Goal: Task Accomplishment & Management: Manage account settings

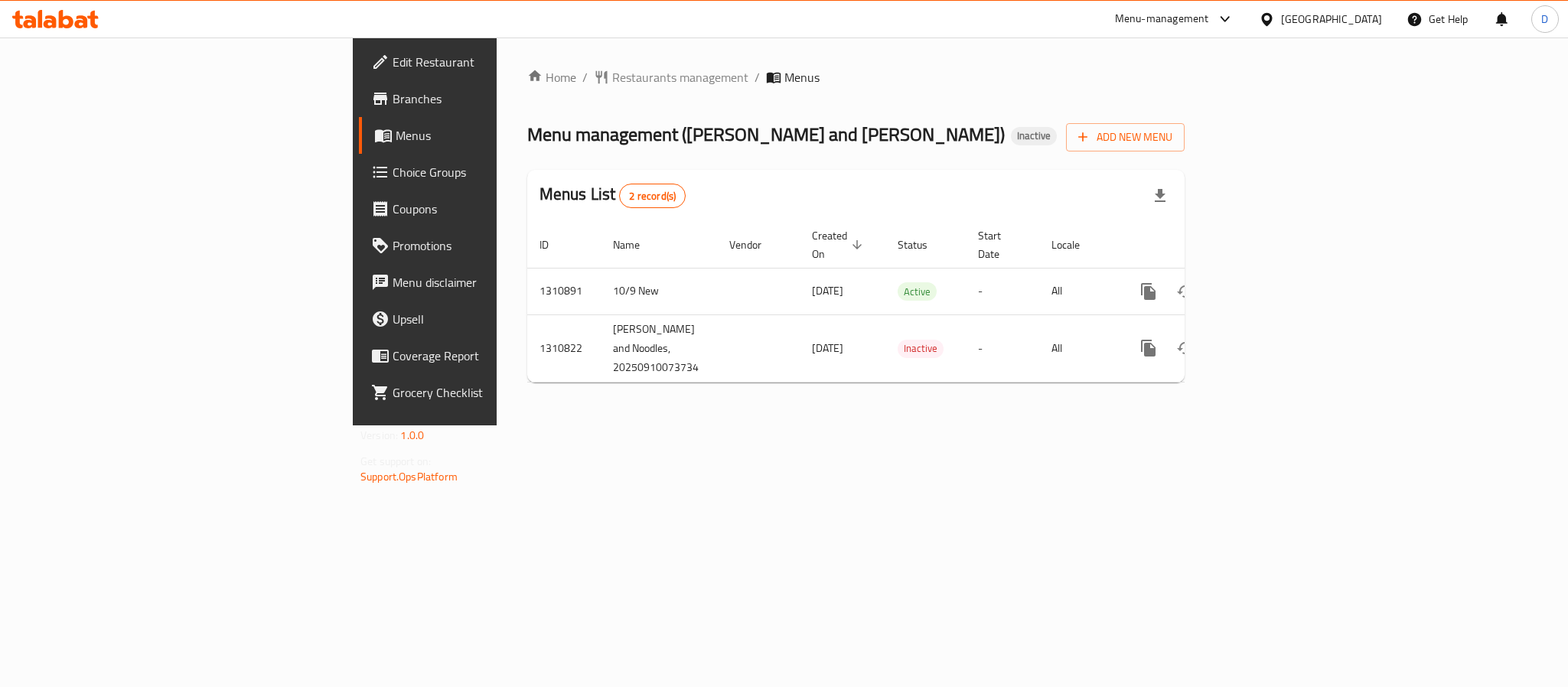
click at [1286, 23] on div "[GEOGRAPHIC_DATA]" at bounding box center [1331, 18] width 101 height 17
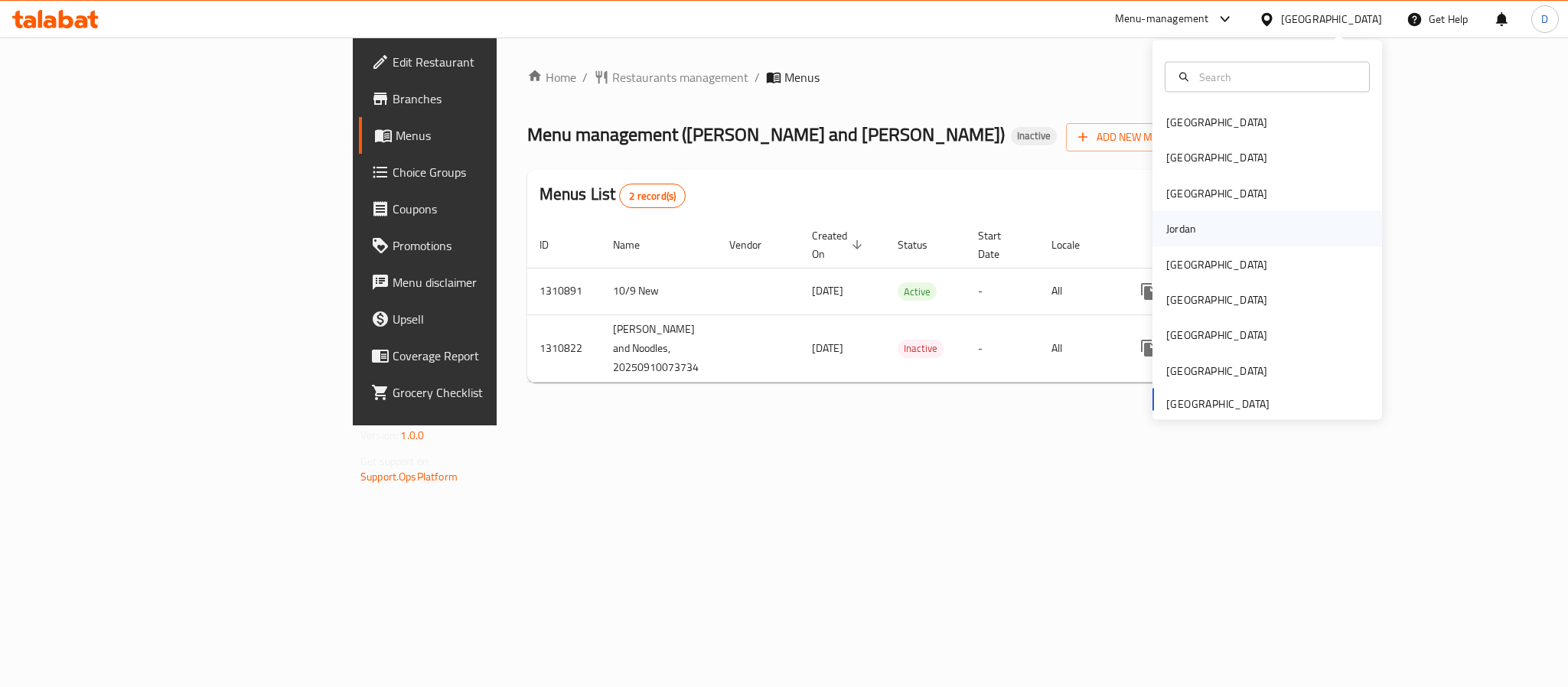
click at [1186, 218] on div "Jordan" at bounding box center [1181, 228] width 54 height 35
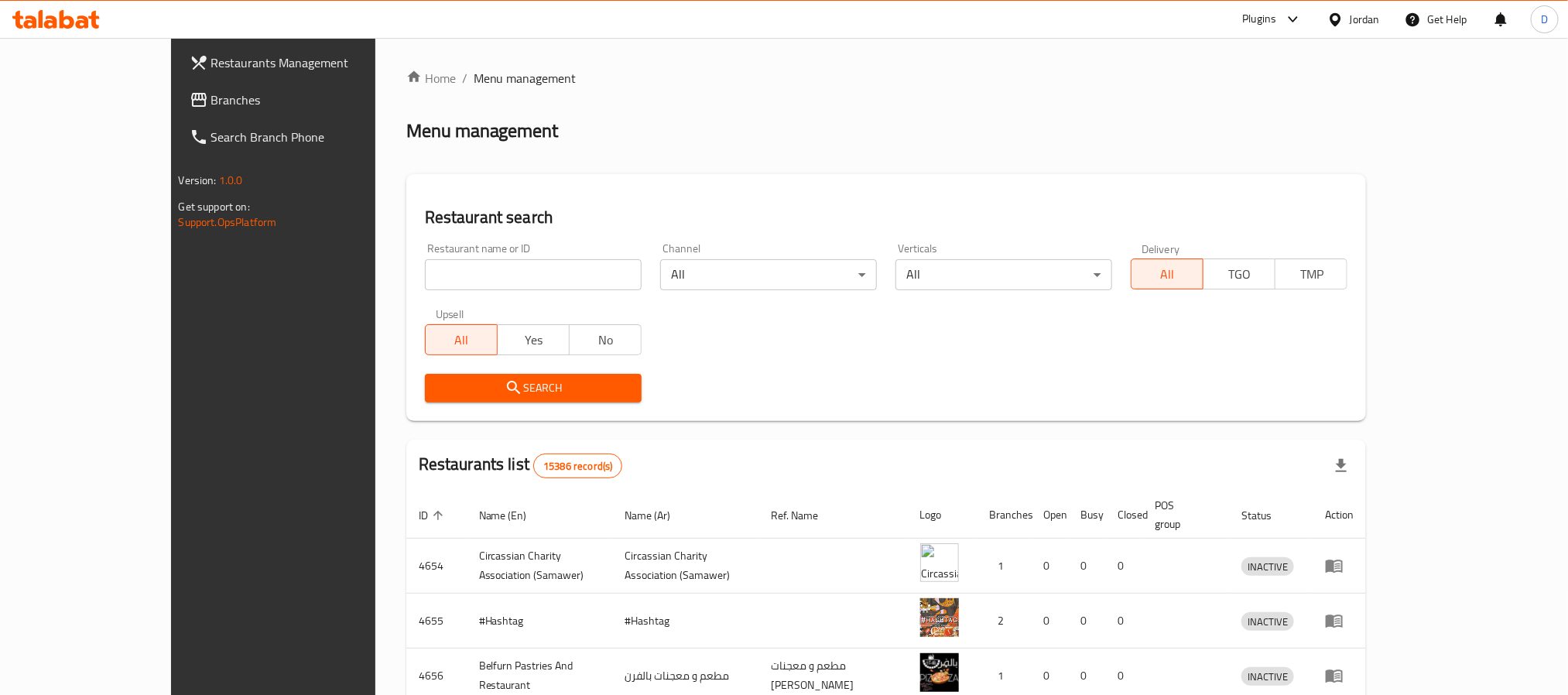
click at [1277, 19] on div at bounding box center [1289, 19] width 26 height 19
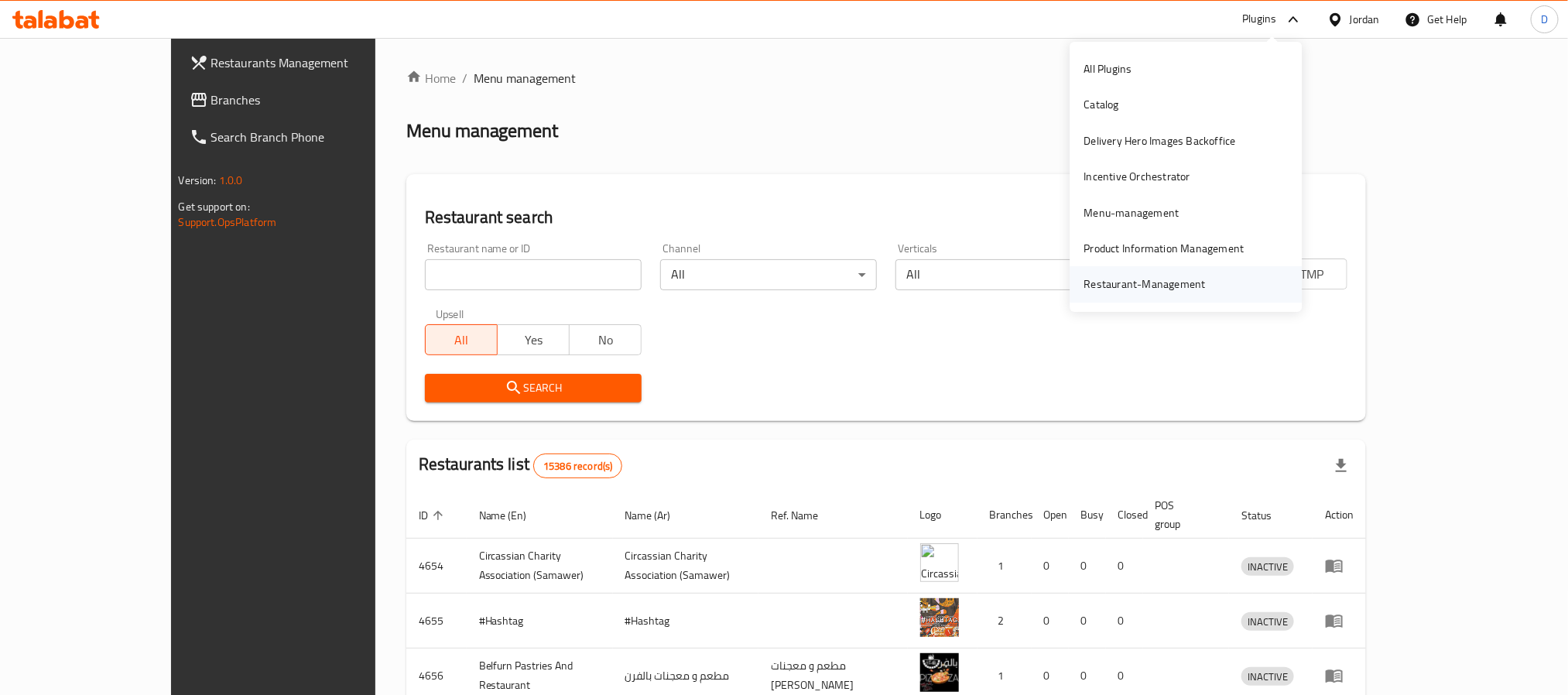
click at [1140, 279] on div "Restaurant-Management" at bounding box center [1146, 283] width 122 height 17
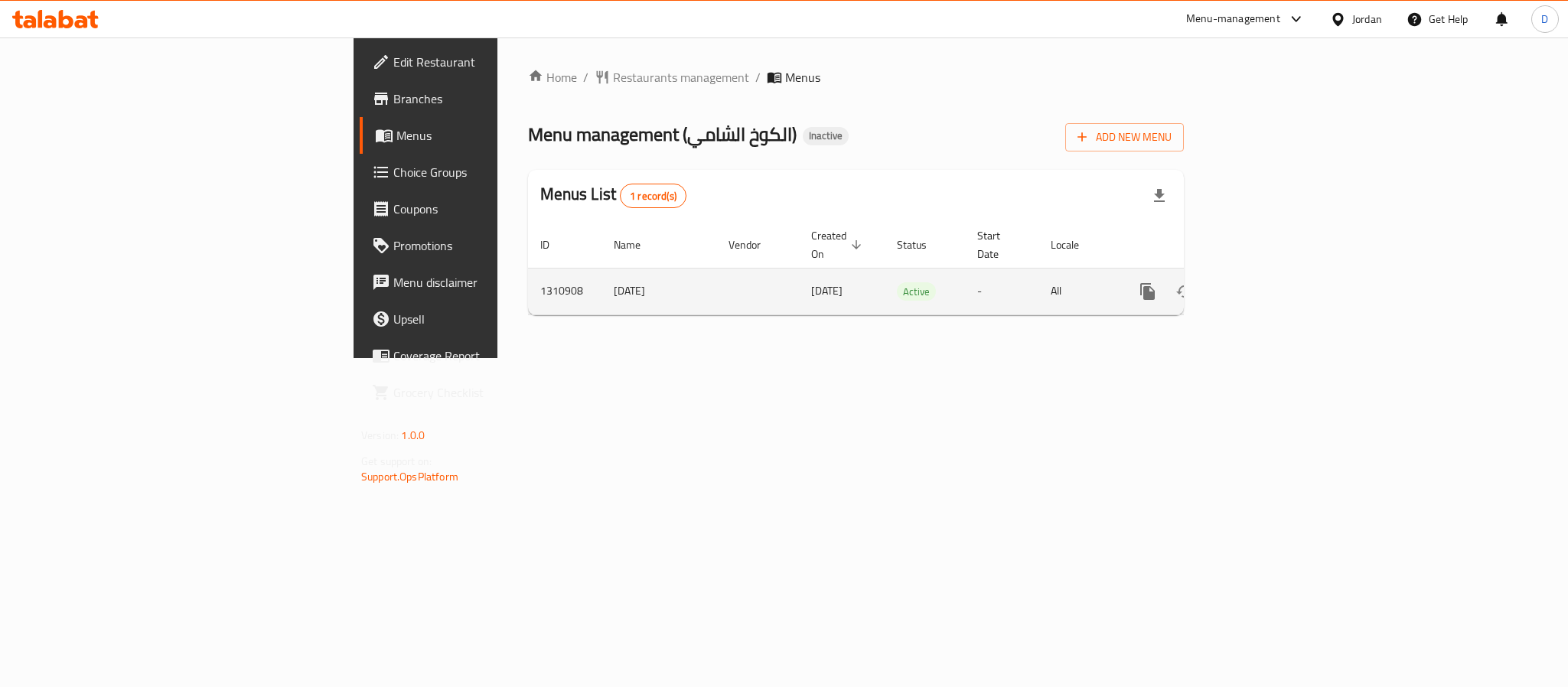
click at [1276, 273] on link "enhanced table" at bounding box center [1258, 291] width 37 height 37
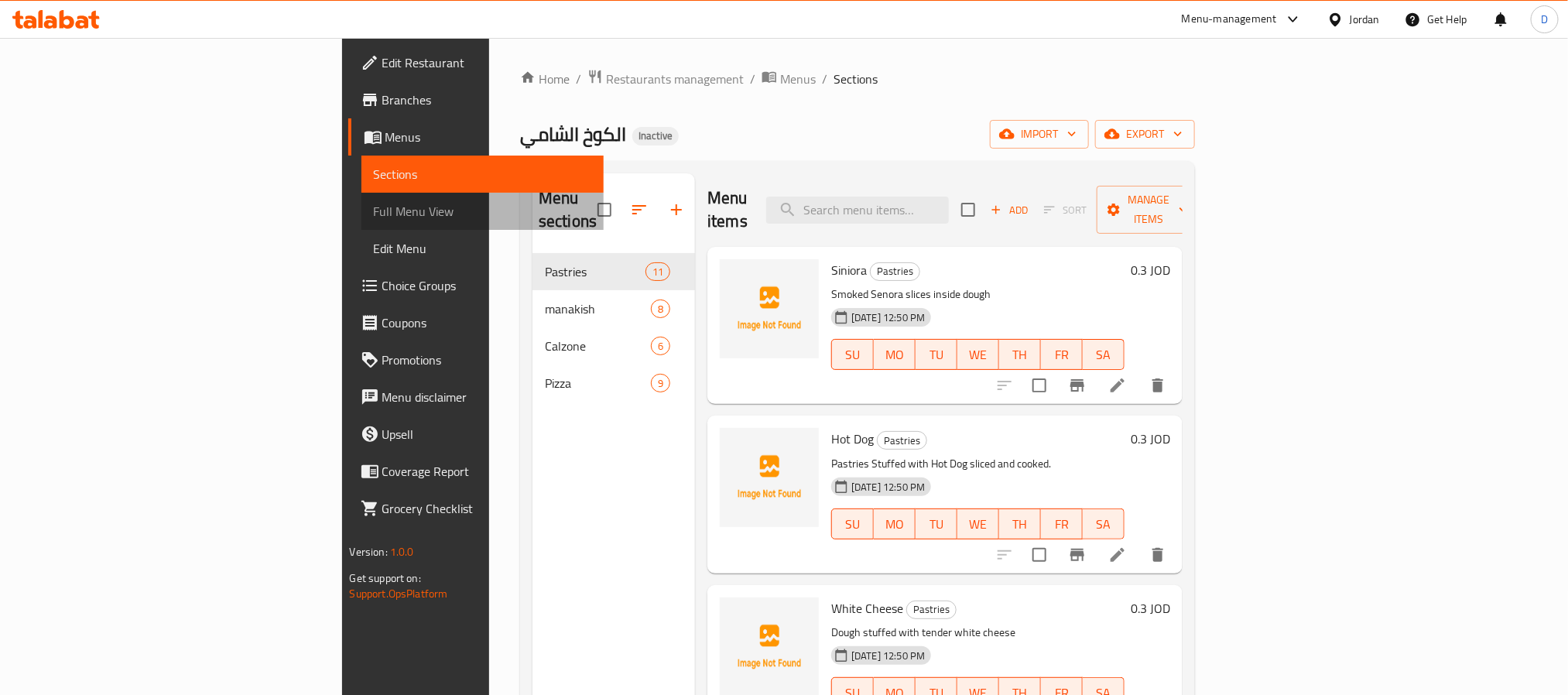
drag, startPoint x: 117, startPoint y: 223, endPoint x: 176, endPoint y: 54, distance: 179.0
click at [362, 223] on link "Full Menu View" at bounding box center [482, 212] width 243 height 37
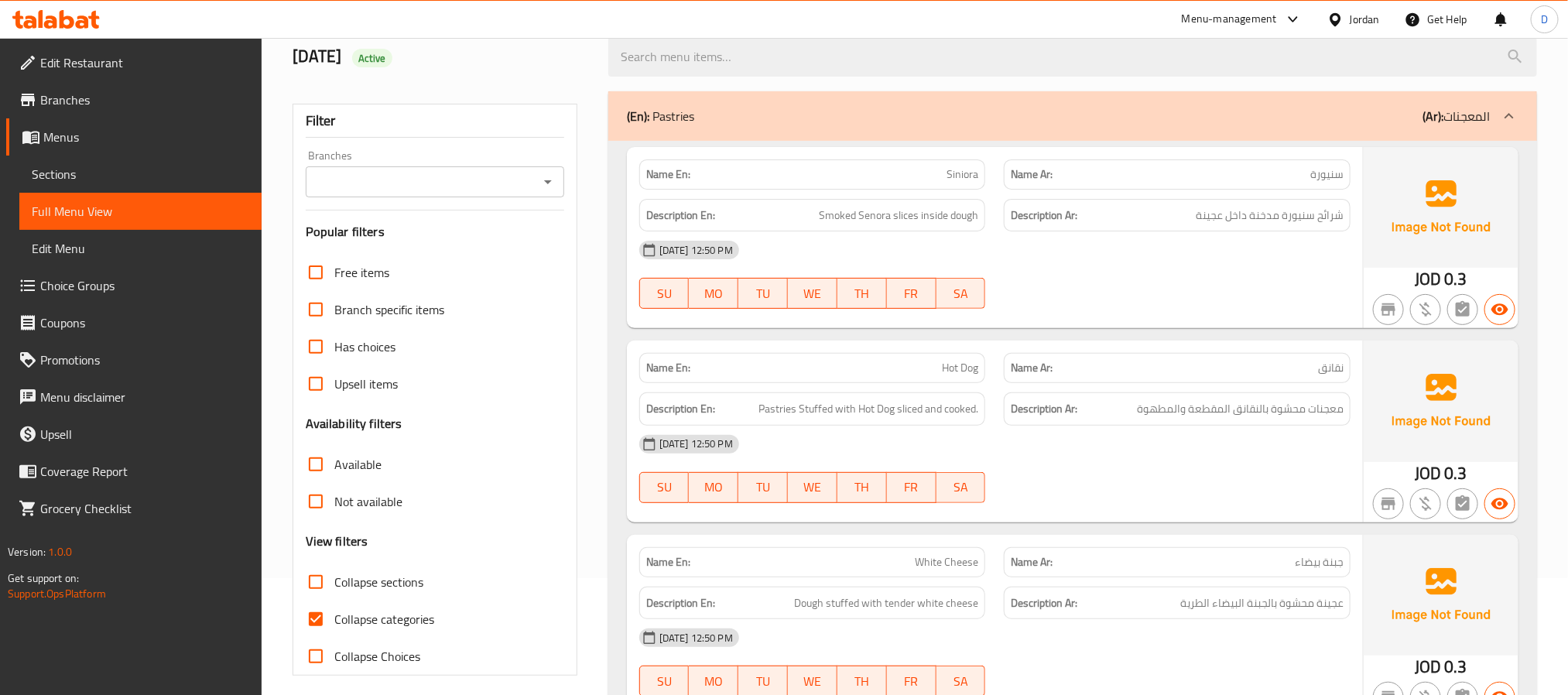
scroll to position [232, 0]
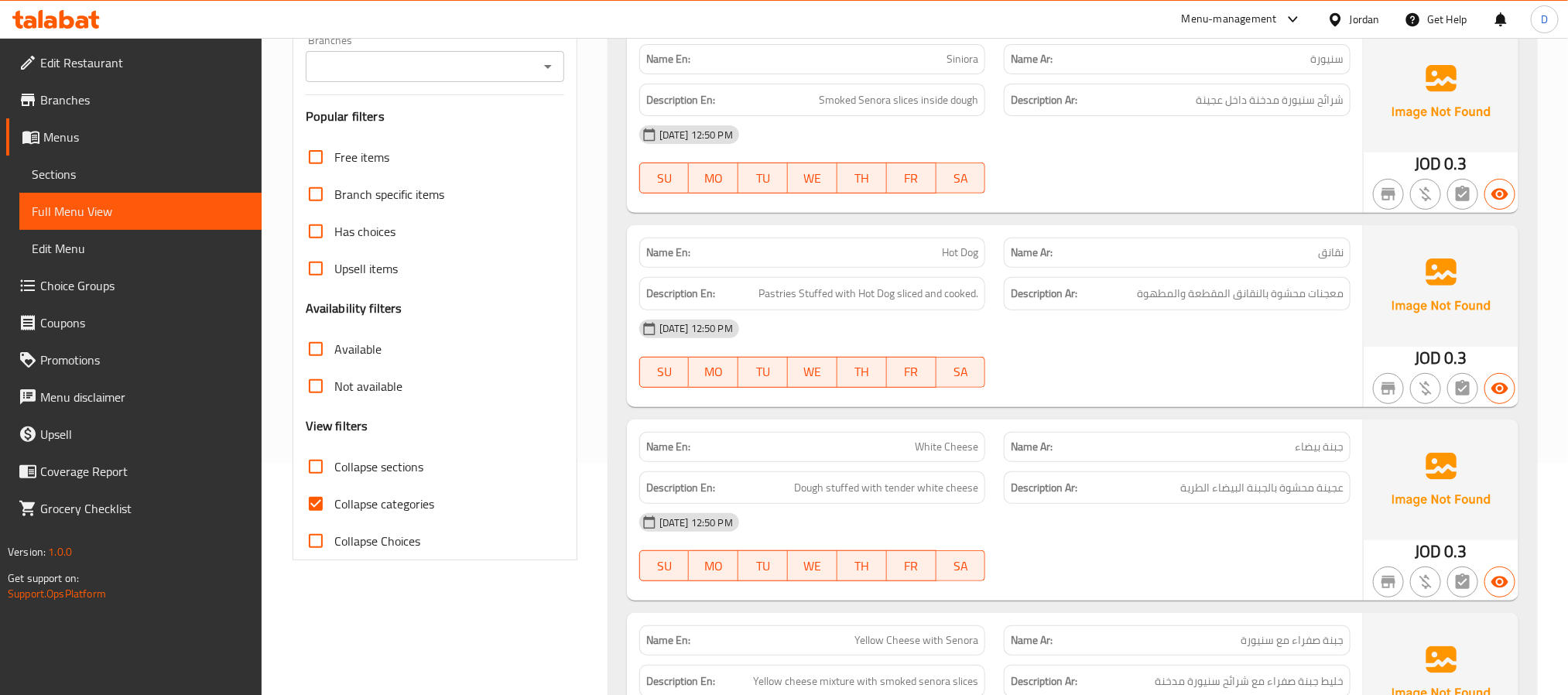
click at [1329, 258] on span "نقانق" at bounding box center [1331, 252] width 26 height 16
copy span "نقانق"
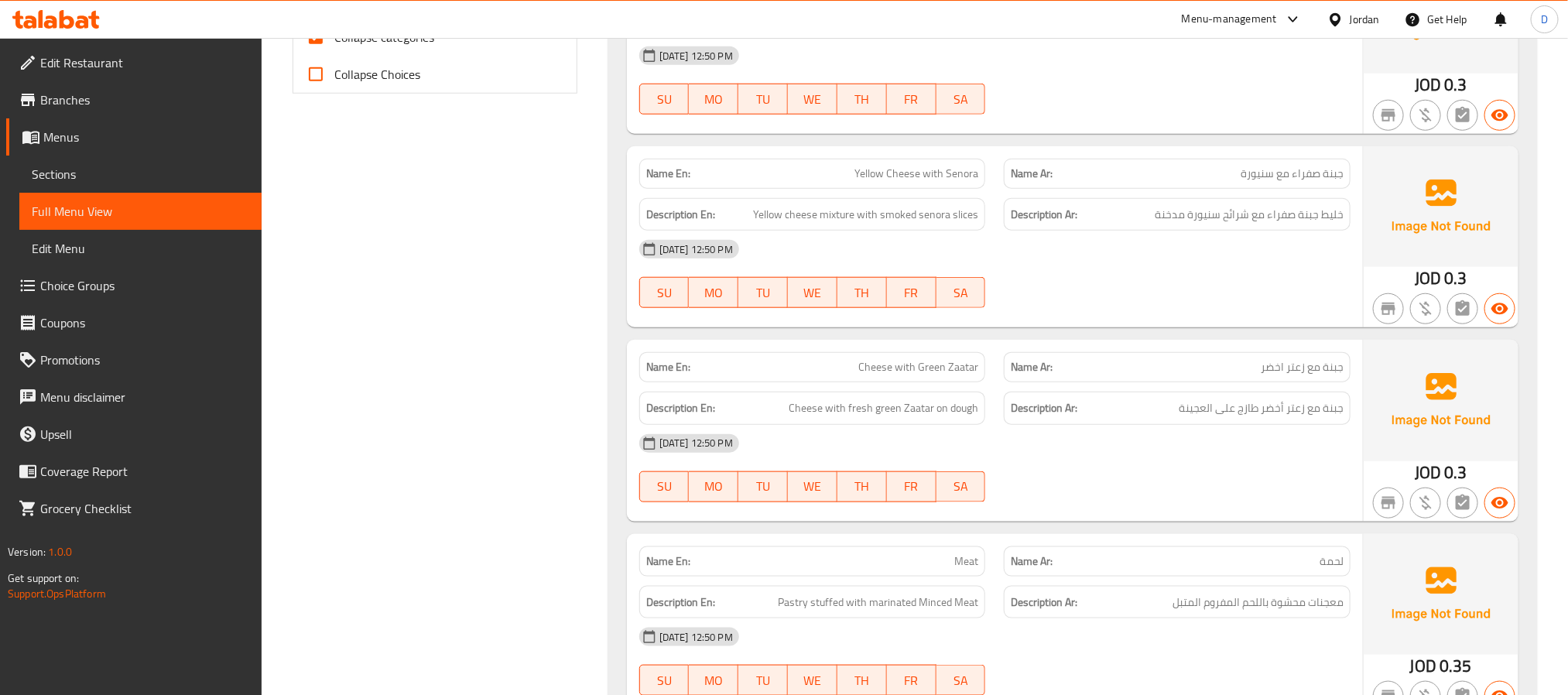
scroll to position [697, 0]
click at [421, 34] on div "Menu-management Jordan Get Help D" at bounding box center [784, 19] width 1568 height 37
click at [421, 41] on span "Collapse categories" at bounding box center [384, 39] width 100 height 19
click at [334, 41] on input "Collapse categories" at bounding box center [316, 40] width 37 height 37
checkbox input "false"
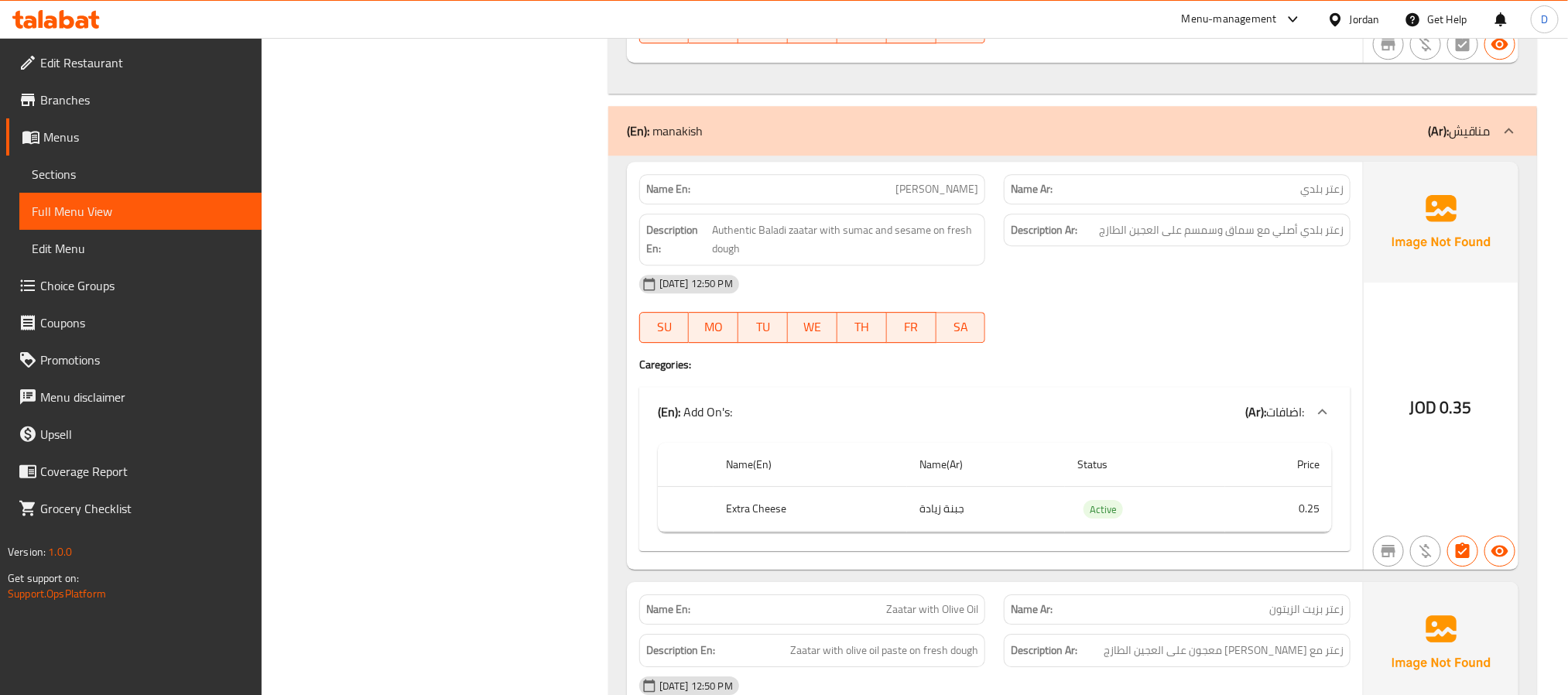
scroll to position [2322, 0]
click at [1332, 196] on span "زعتر بلدي" at bounding box center [1322, 188] width 43 height 16
copy span "زعتر"
click at [1113, 277] on div "10-09-2025 12:50 PM" at bounding box center [996, 282] width 730 height 37
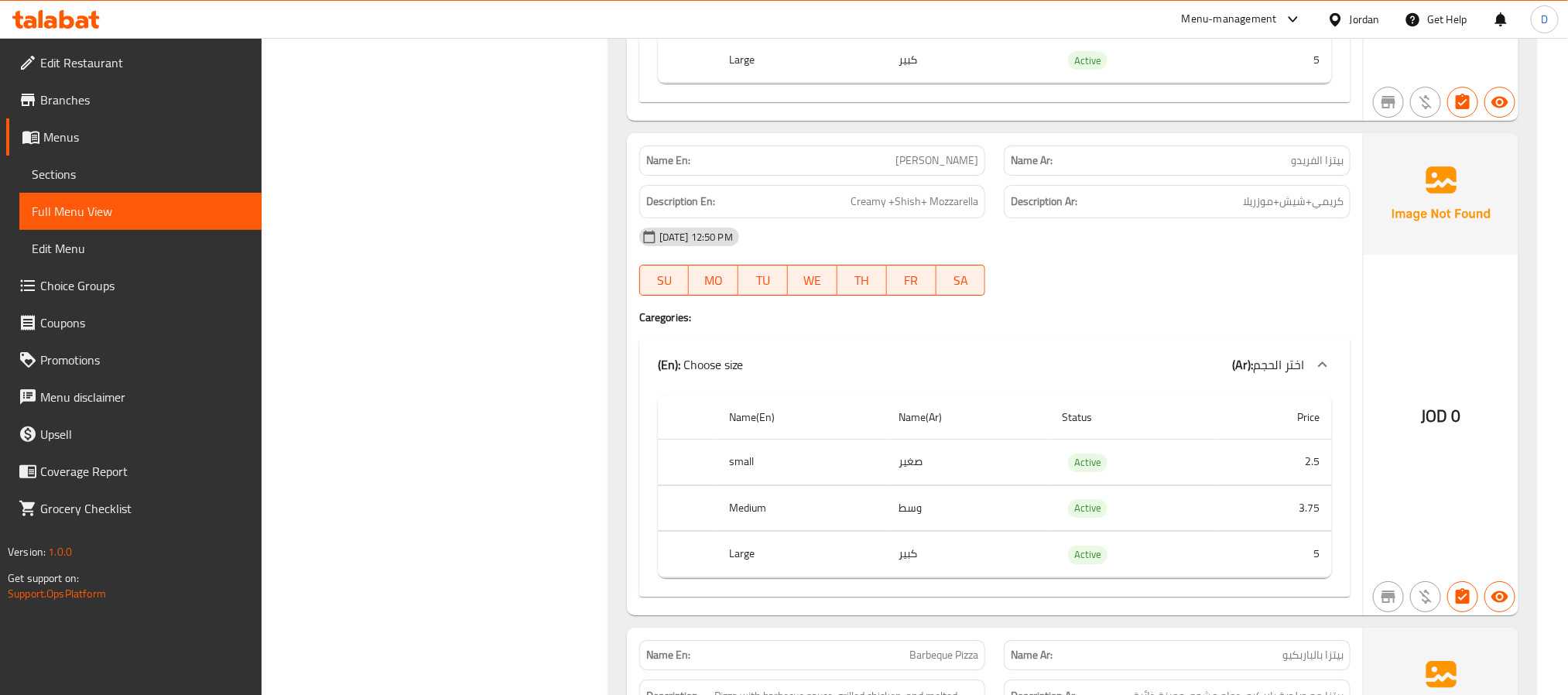
scroll to position [12310, 0]
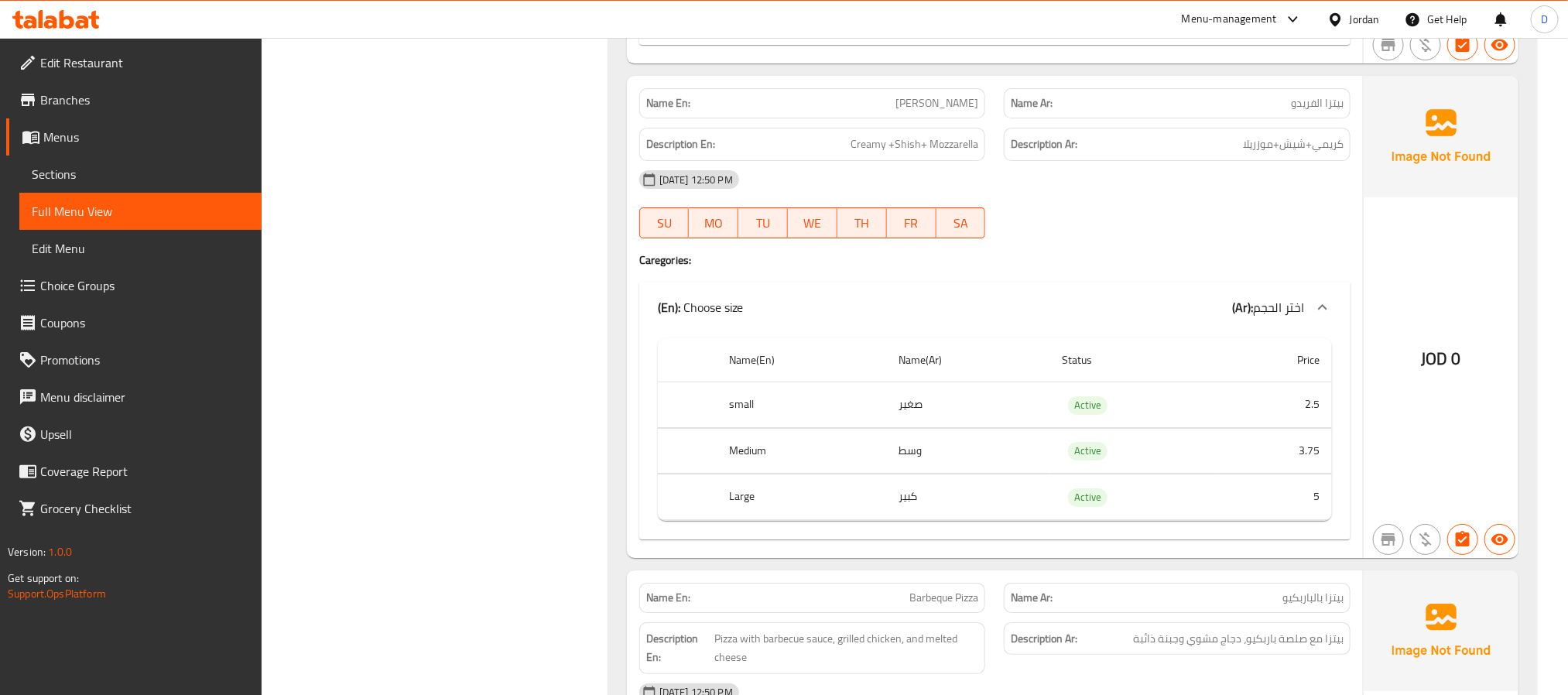
click at [940, 111] on span "Alfredo Pizza" at bounding box center [937, 103] width 83 height 16
copy span "Alfredo Pizza"
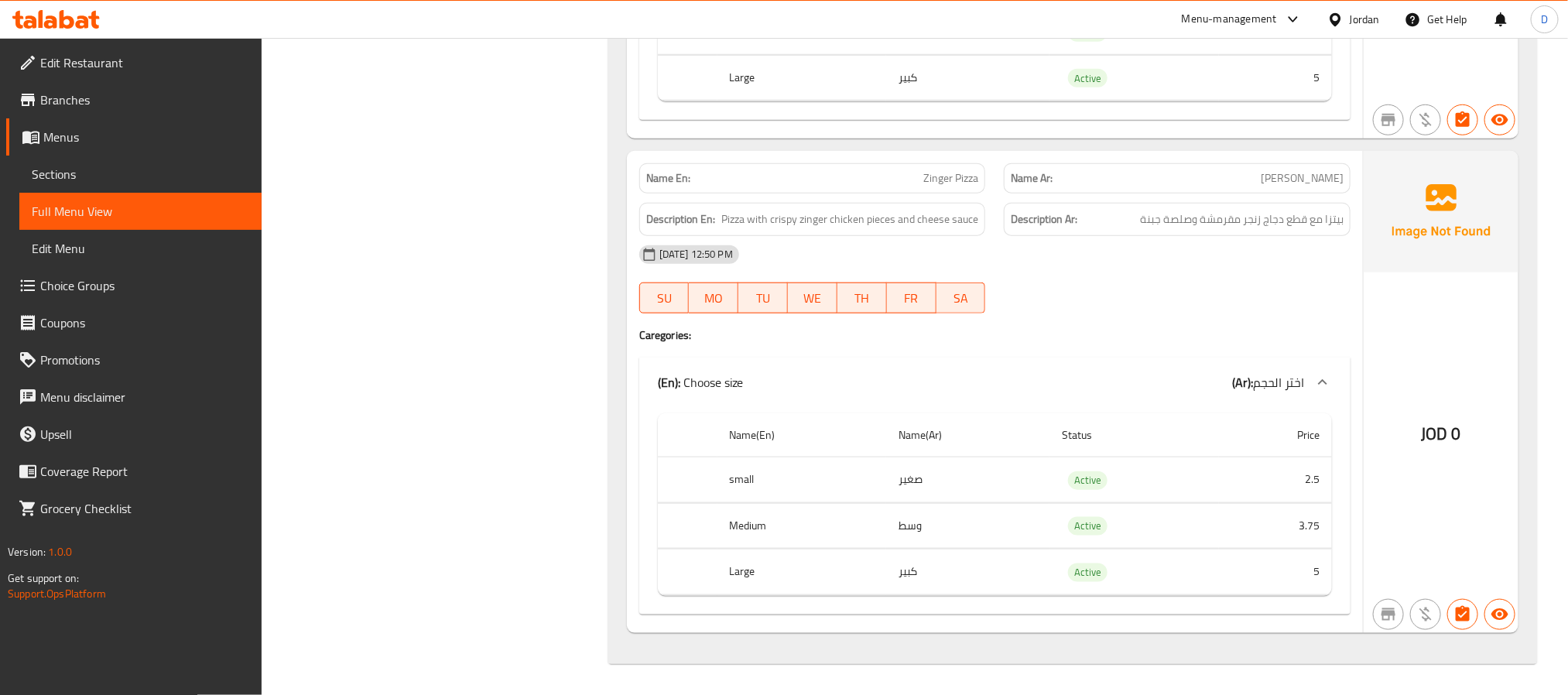
scroll to position [13311, 0]
drag, startPoint x: 1452, startPoint y: 393, endPoint x: 1331, endPoint y: 356, distance: 126.5
click at [1452, 393] on div "JOD 0" at bounding box center [1442, 392] width 155 height 482
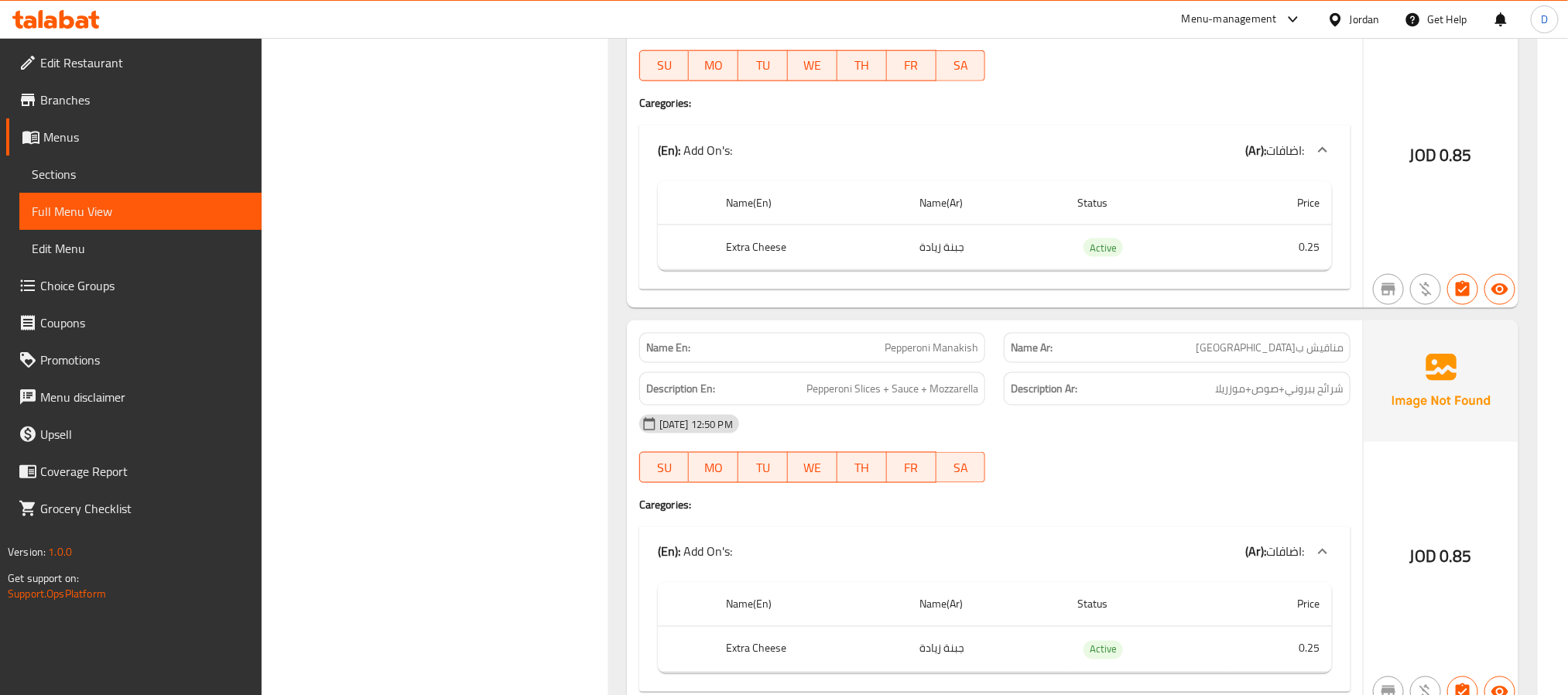
scroll to position [3323, 0]
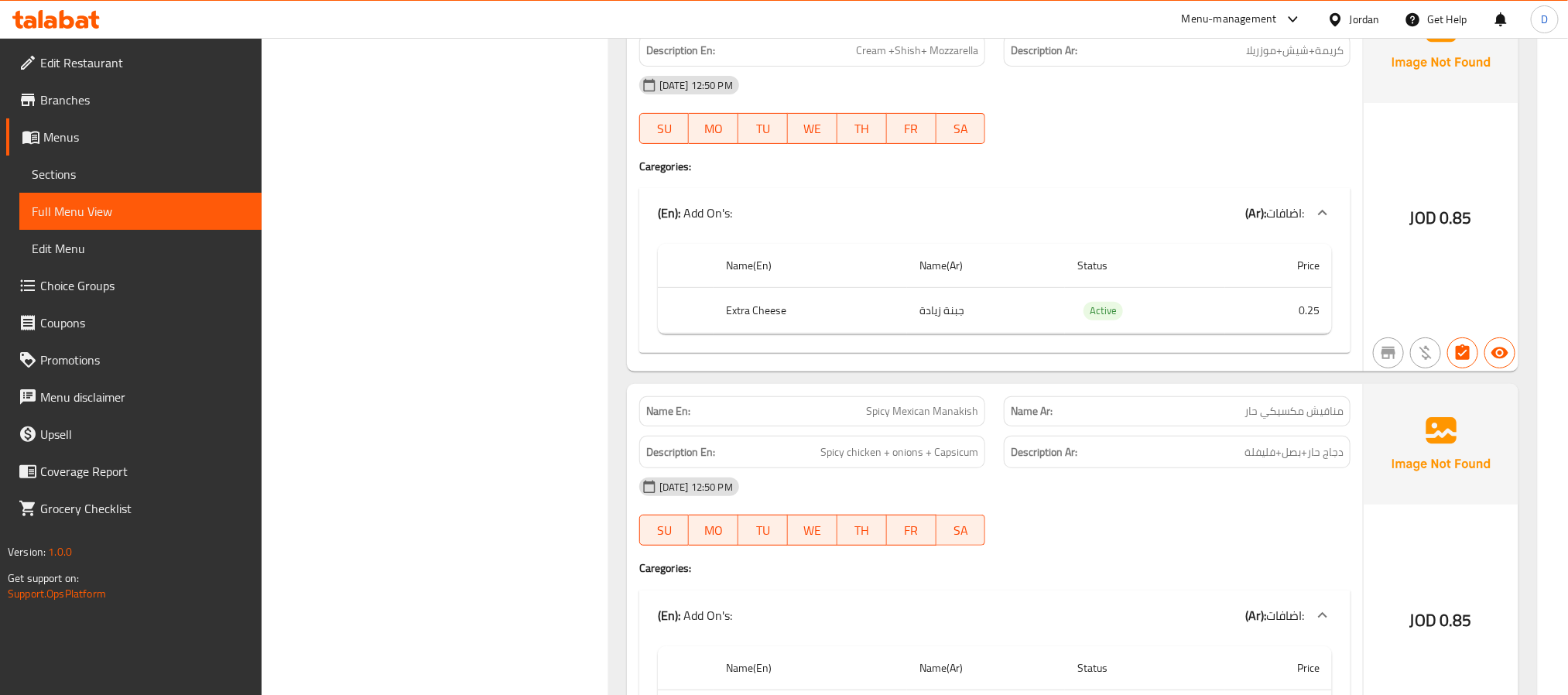
click at [1269, 225] on span "اضافات:" at bounding box center [1285, 213] width 38 height 23
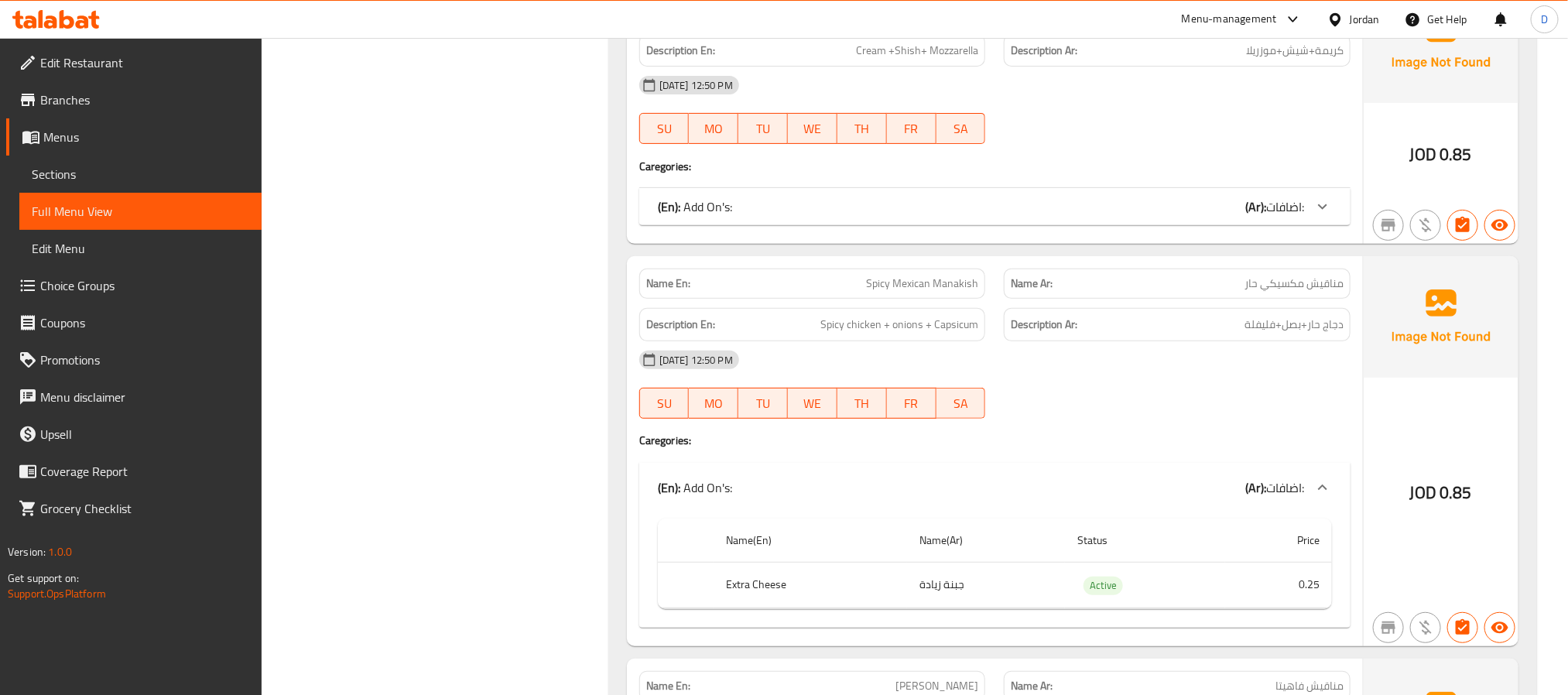
click at [1299, 497] on span "اضافات:" at bounding box center [1285, 488] width 38 height 23
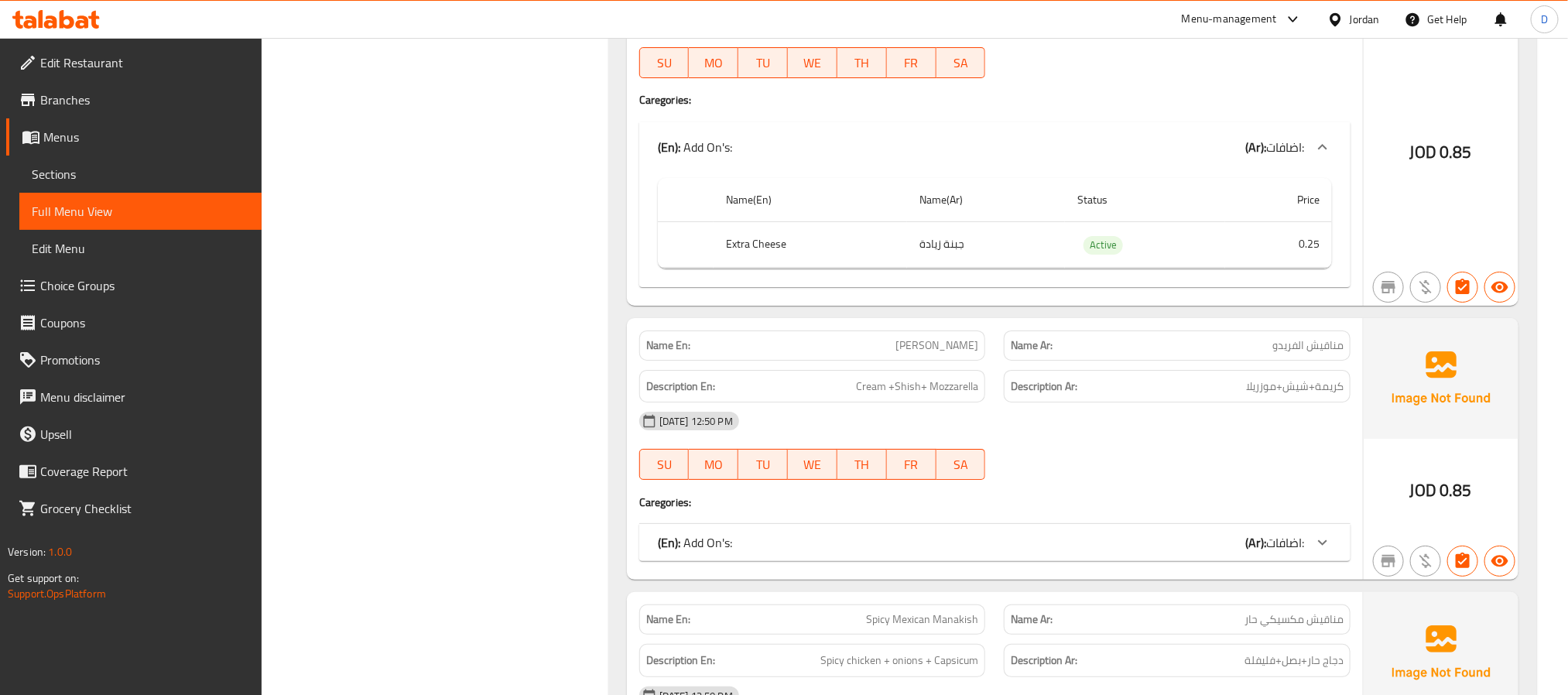
scroll to position [2859, 0]
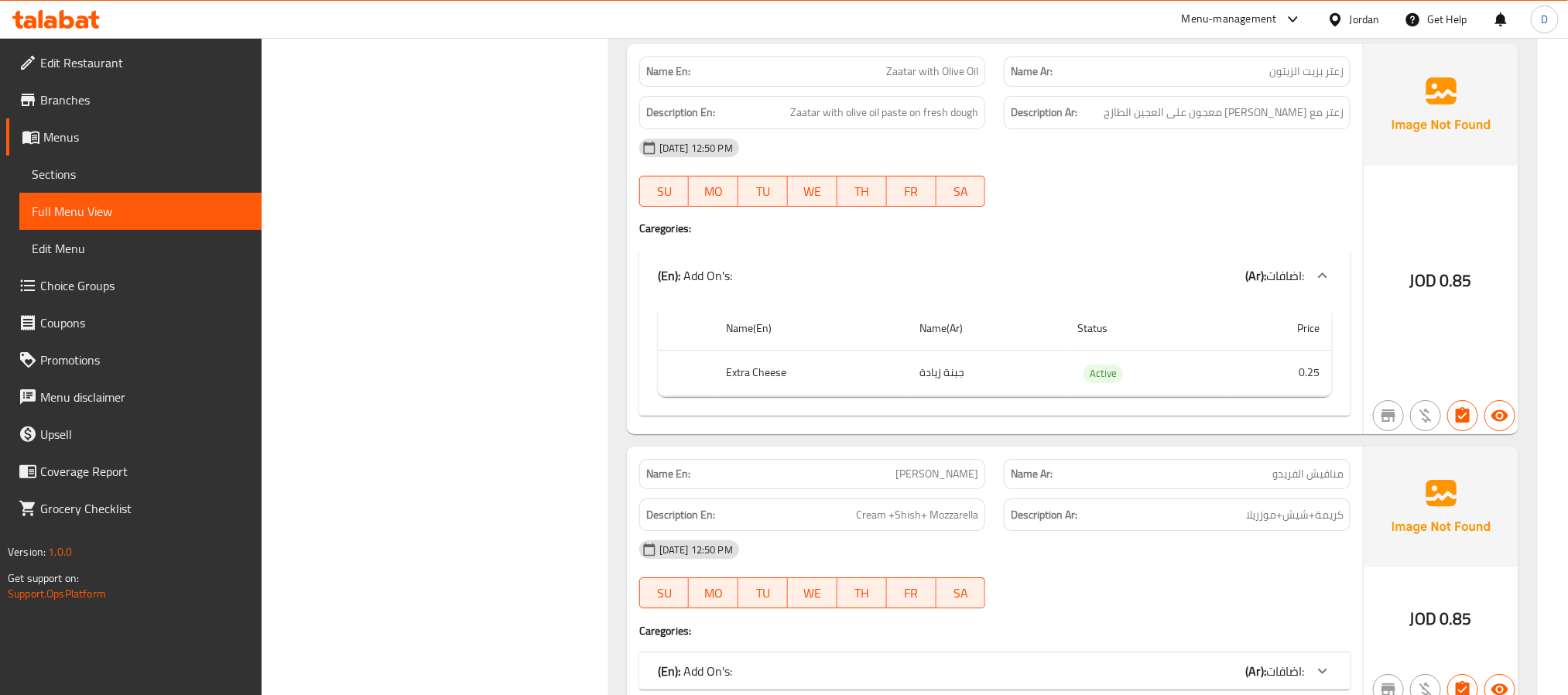
click at [1308, 288] on div at bounding box center [1323, 275] width 37 height 37
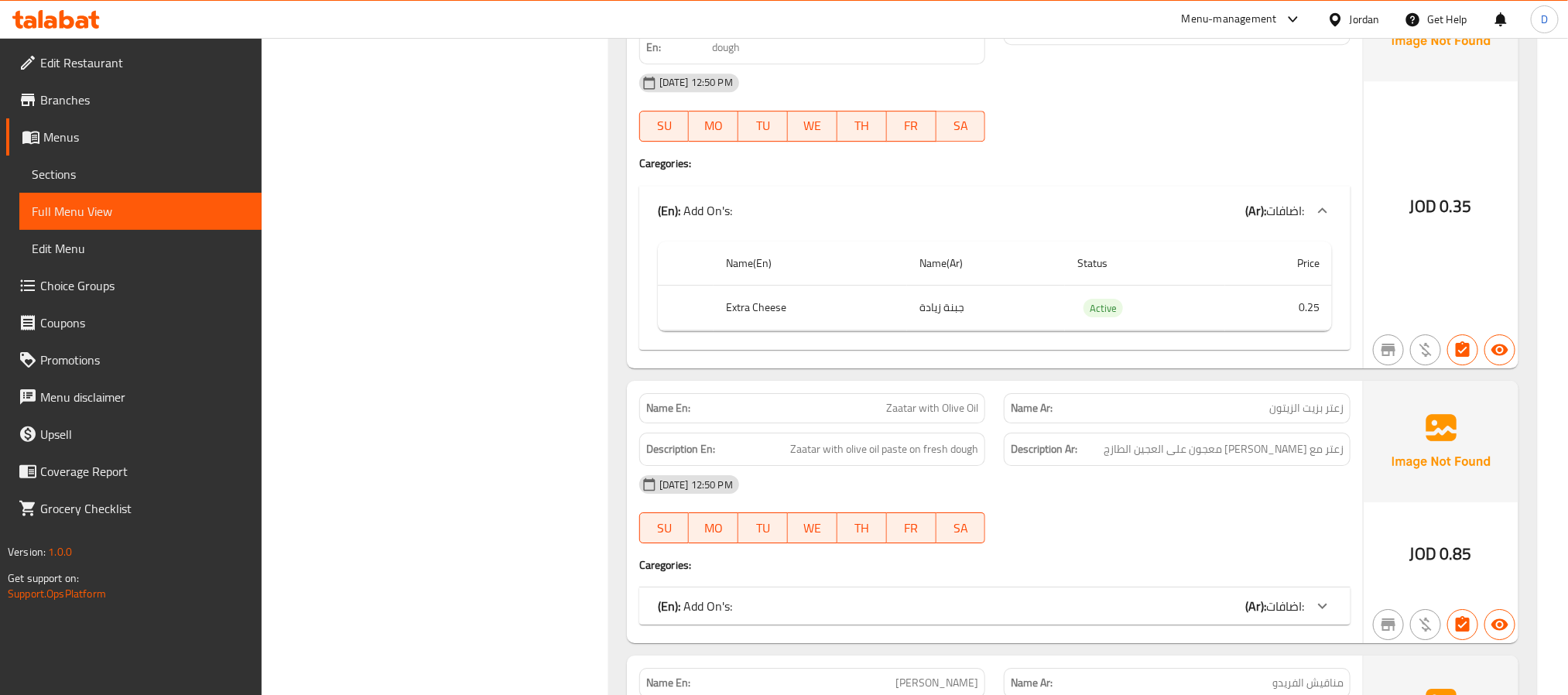
scroll to position [2511, 0]
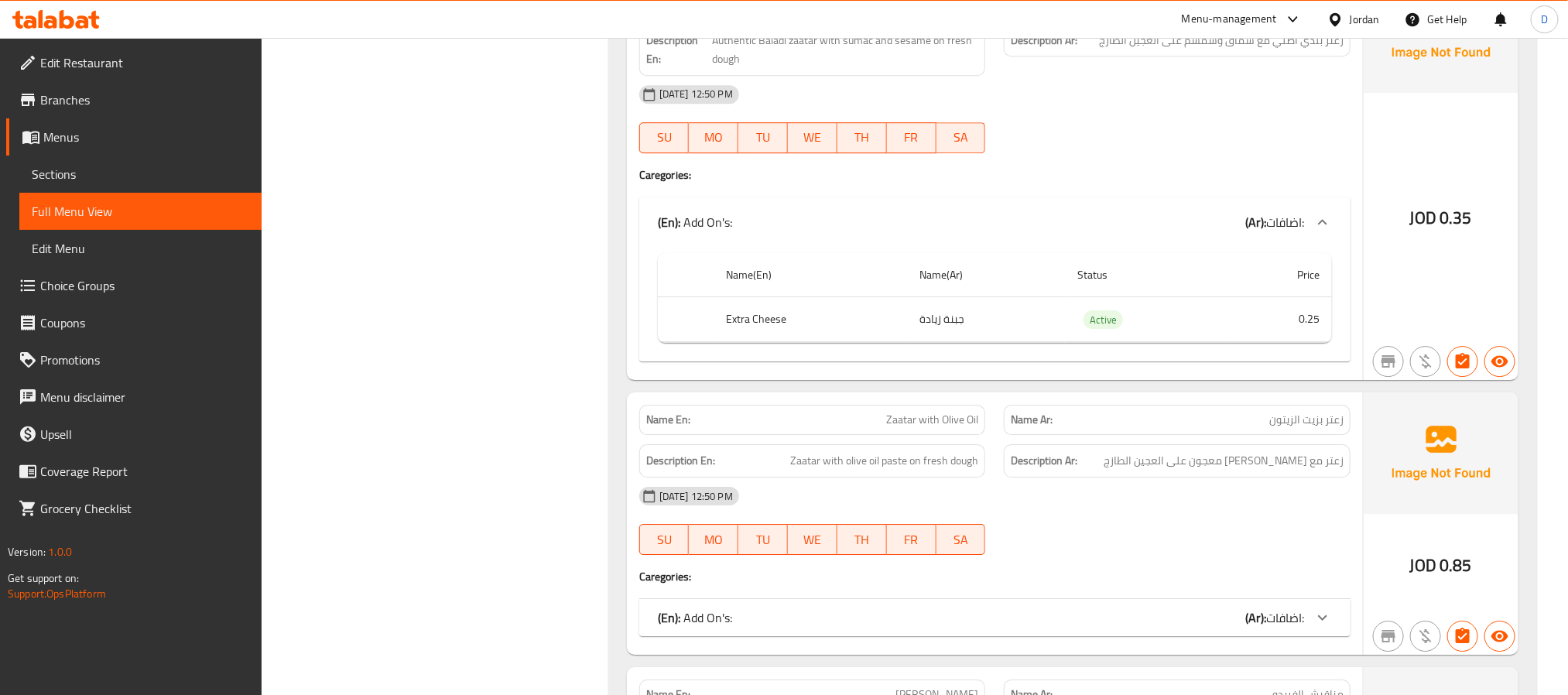
click at [1294, 228] on span "اضافات:" at bounding box center [1285, 222] width 38 height 23
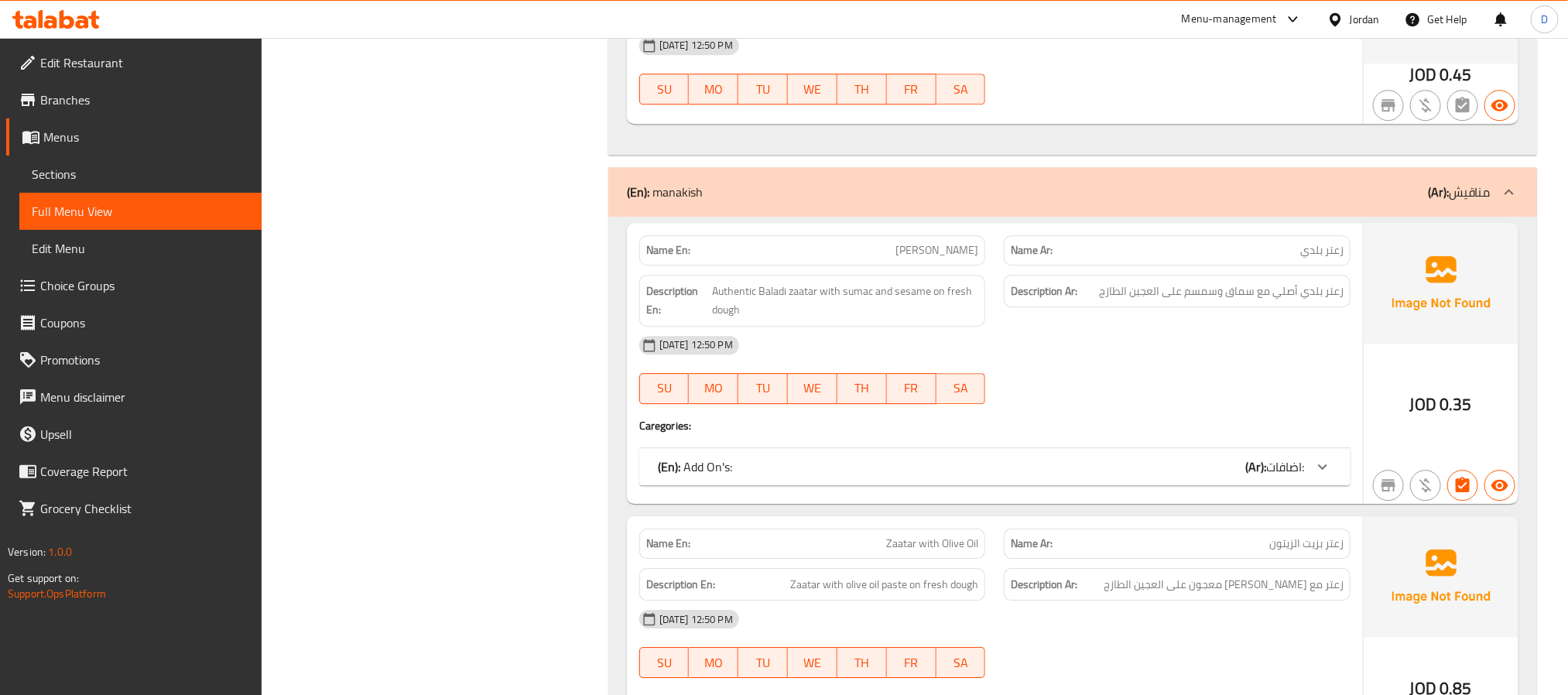
scroll to position [2395, 0]
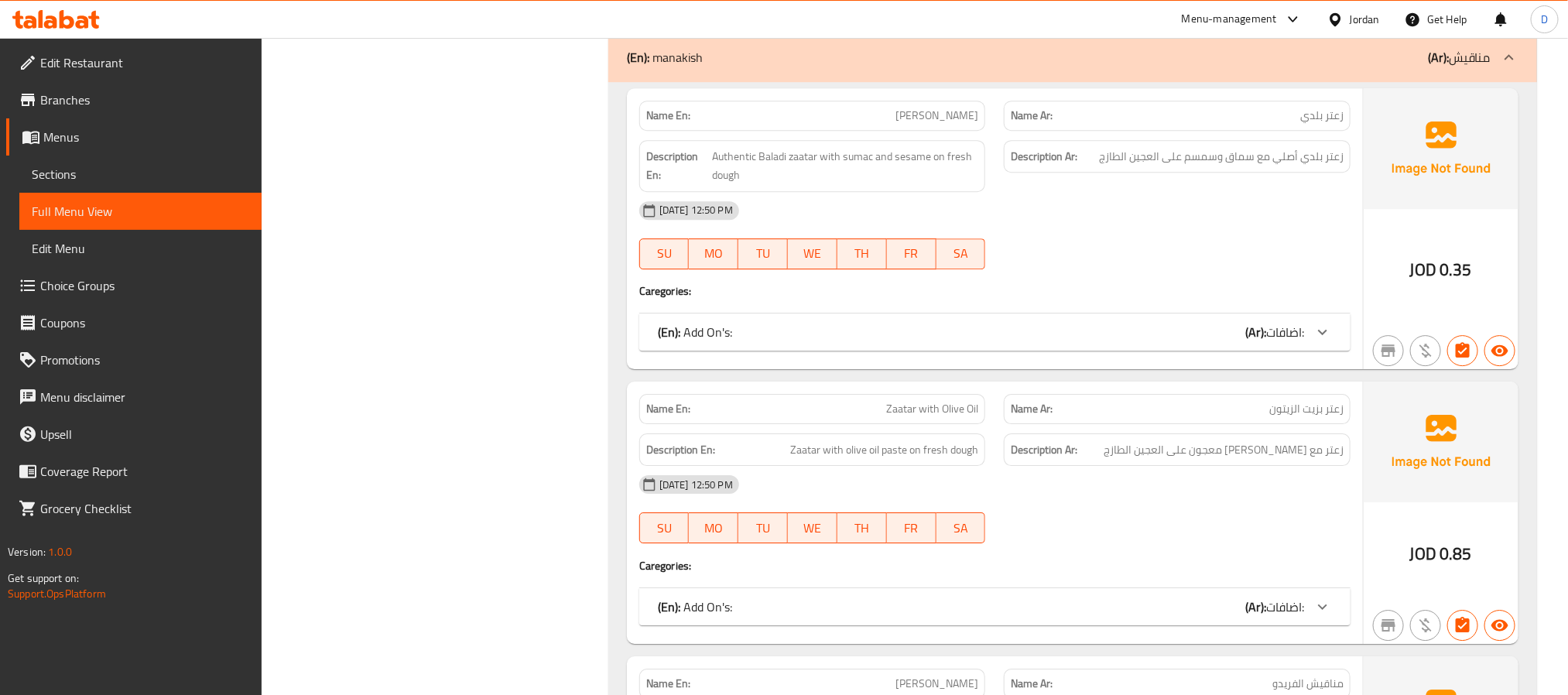
click at [1298, 344] on span "اضافات:" at bounding box center [1285, 332] width 38 height 23
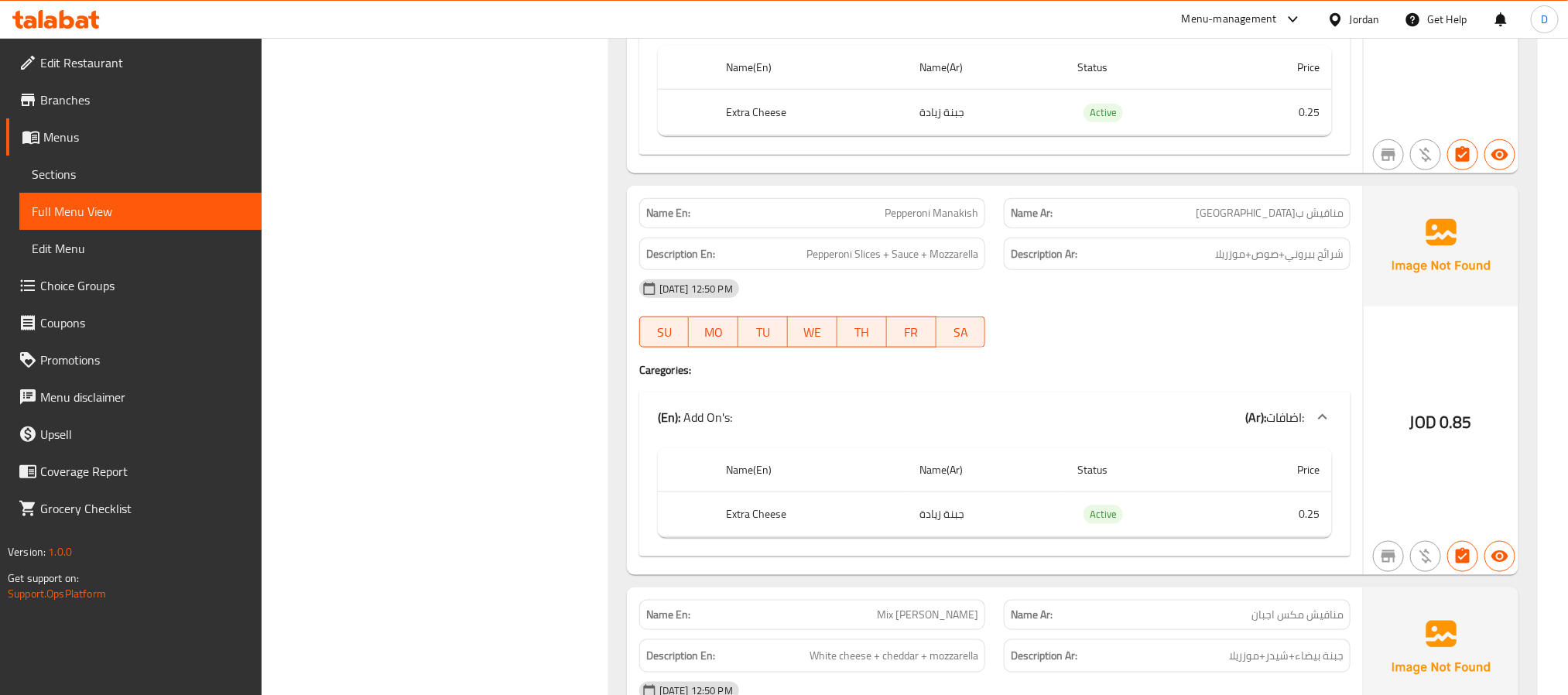
scroll to position [3788, 0]
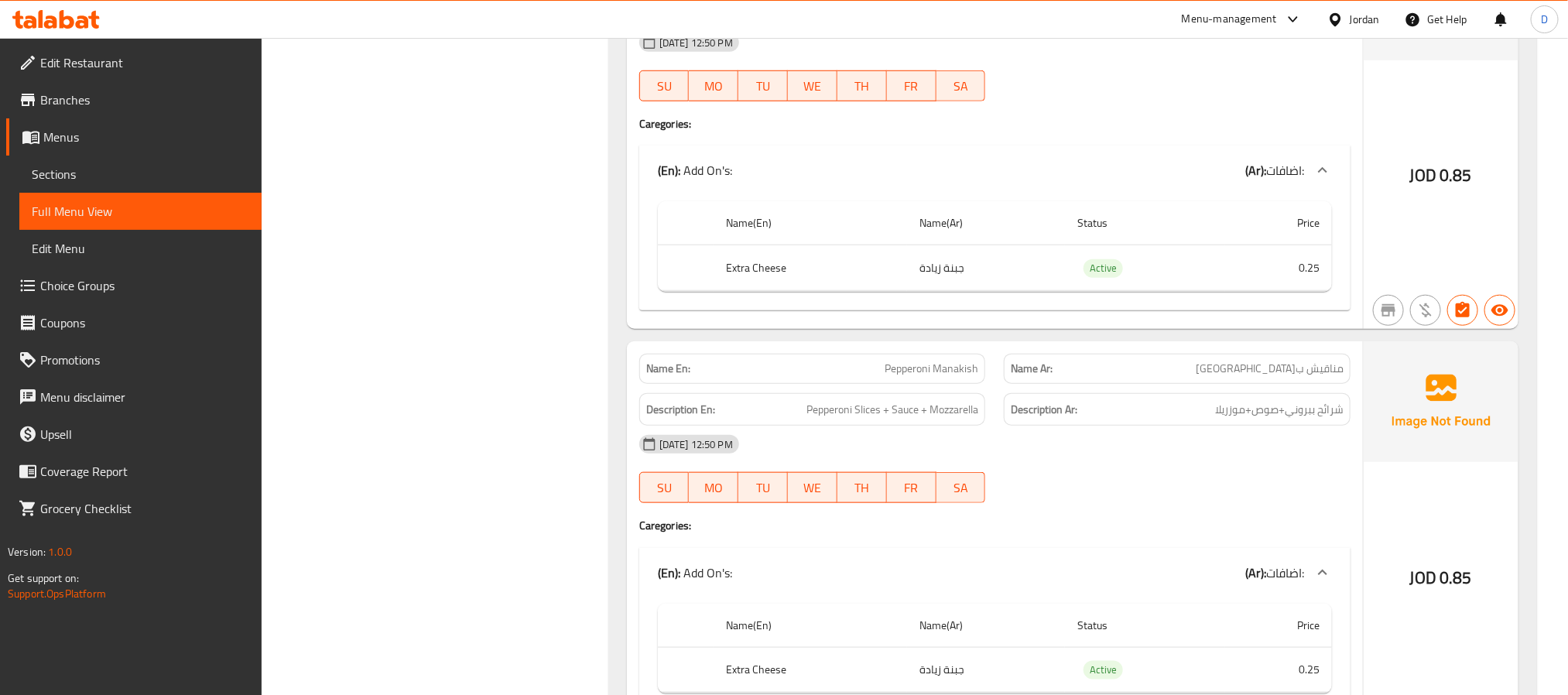
click at [1285, 173] on div "(En): Add On's: (Ar): اضافات:" at bounding box center [995, 170] width 712 height 49
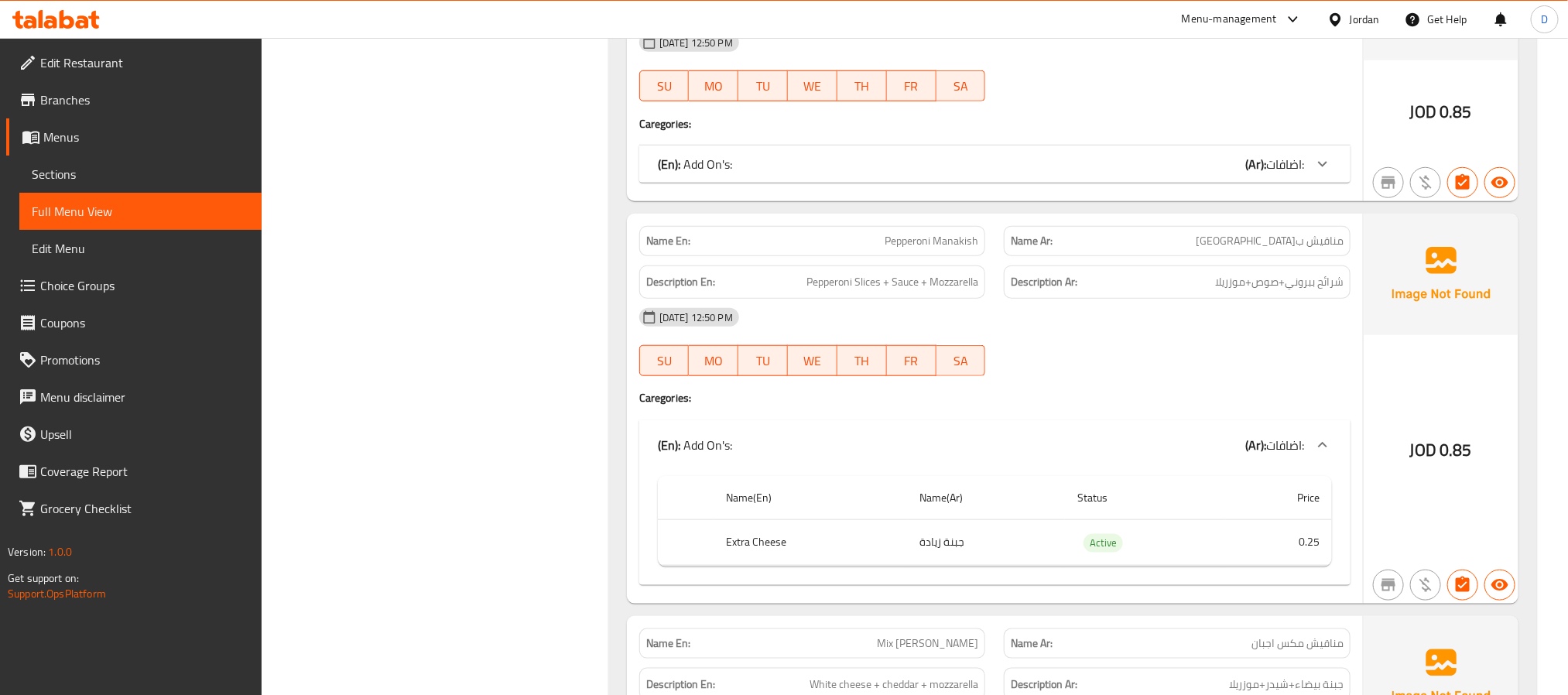
click at [1310, 449] on div at bounding box center [1323, 445] width 37 height 37
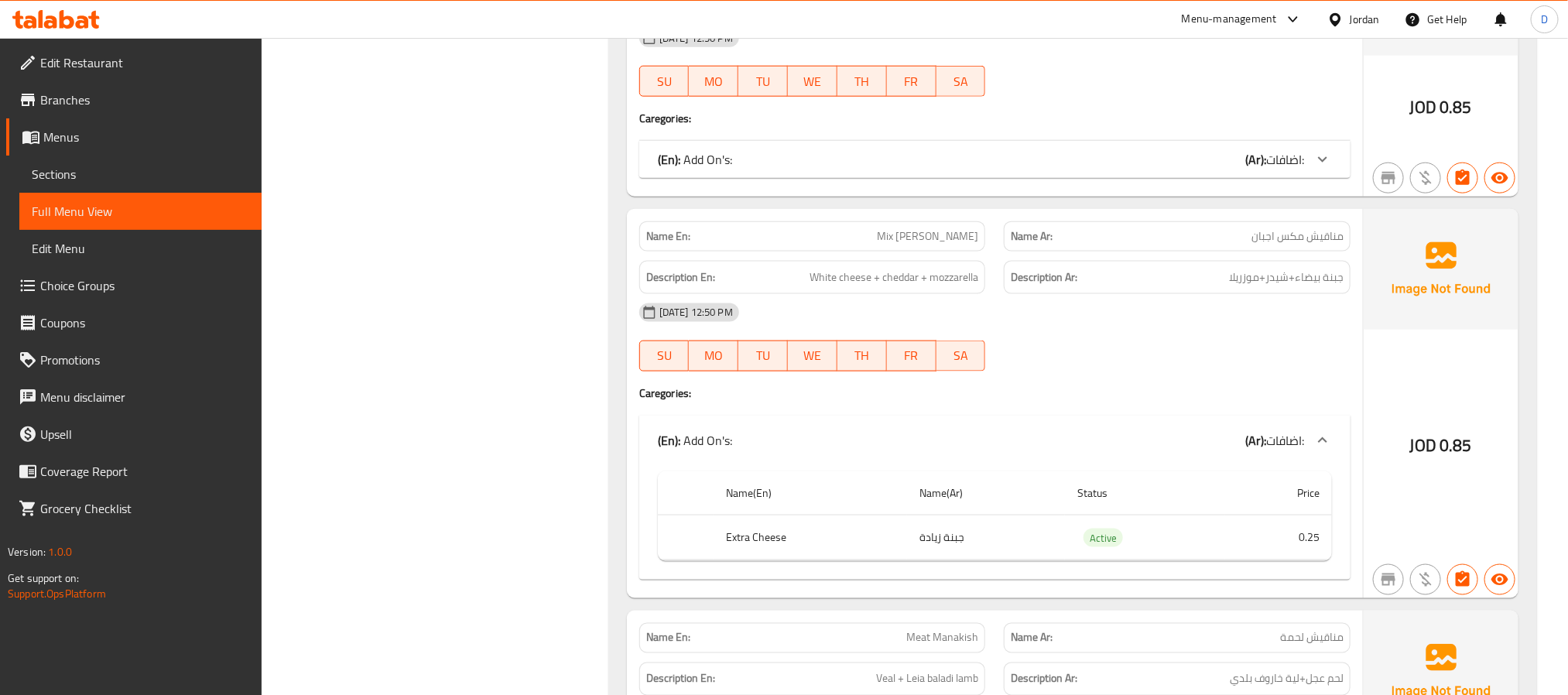
scroll to position [4136, 0]
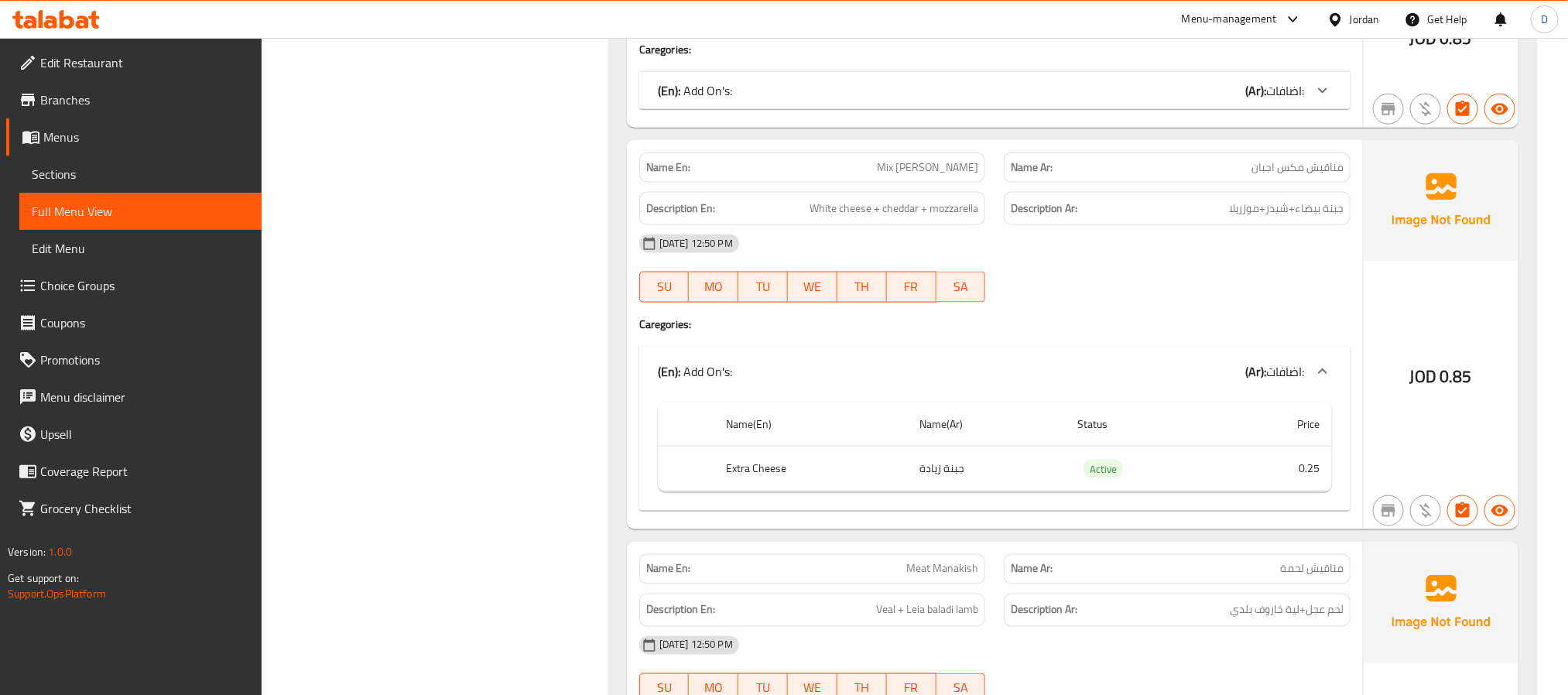
click at [1308, 390] on div at bounding box center [1323, 371] width 37 height 37
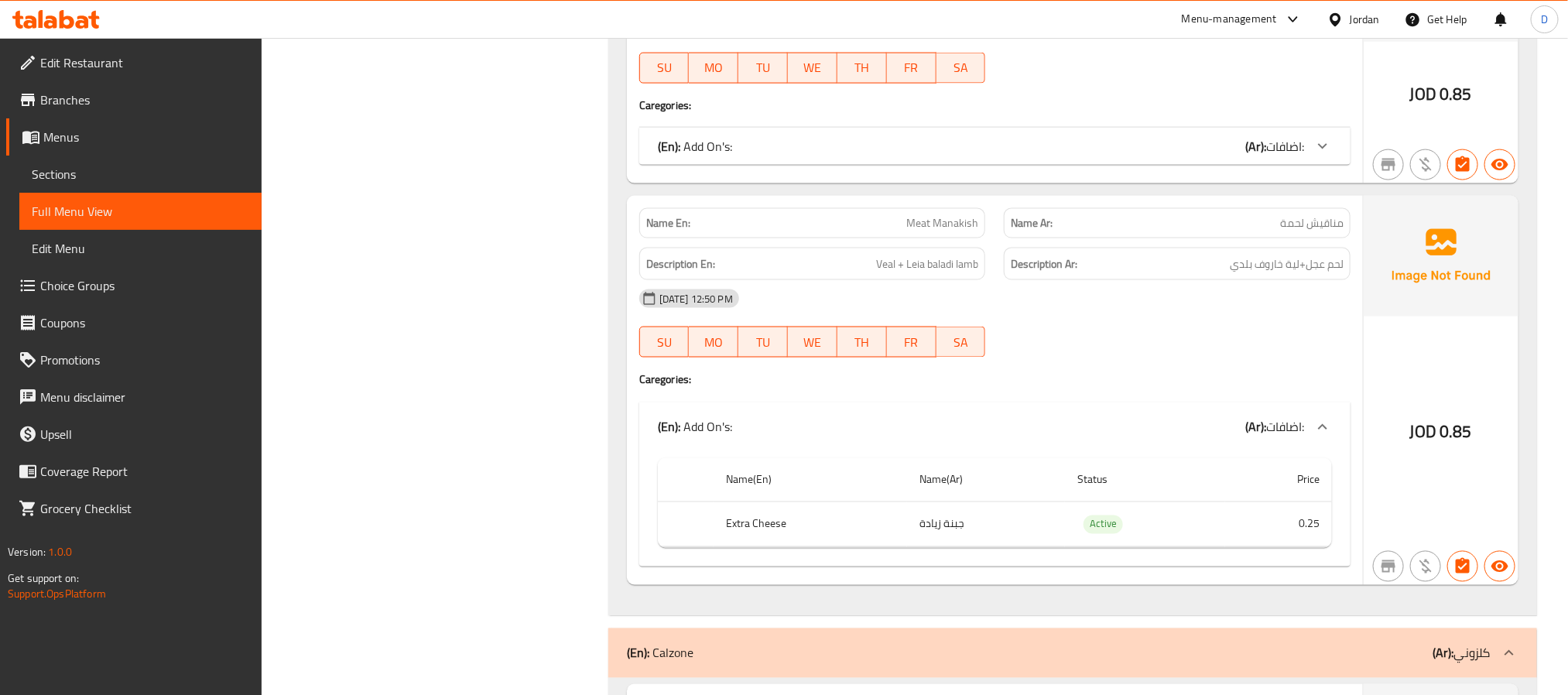
scroll to position [4368, 0]
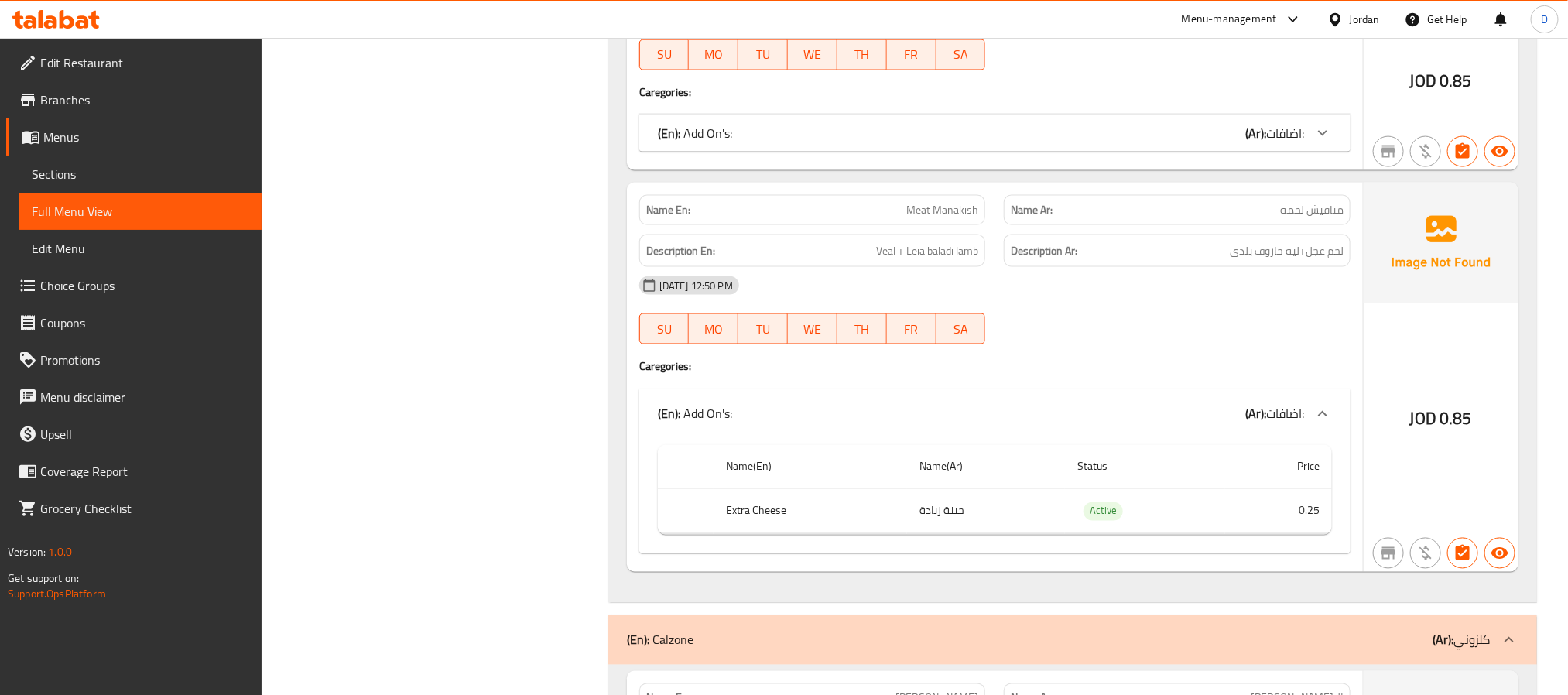
click at [1317, 422] on div at bounding box center [1323, 415] width 37 height 37
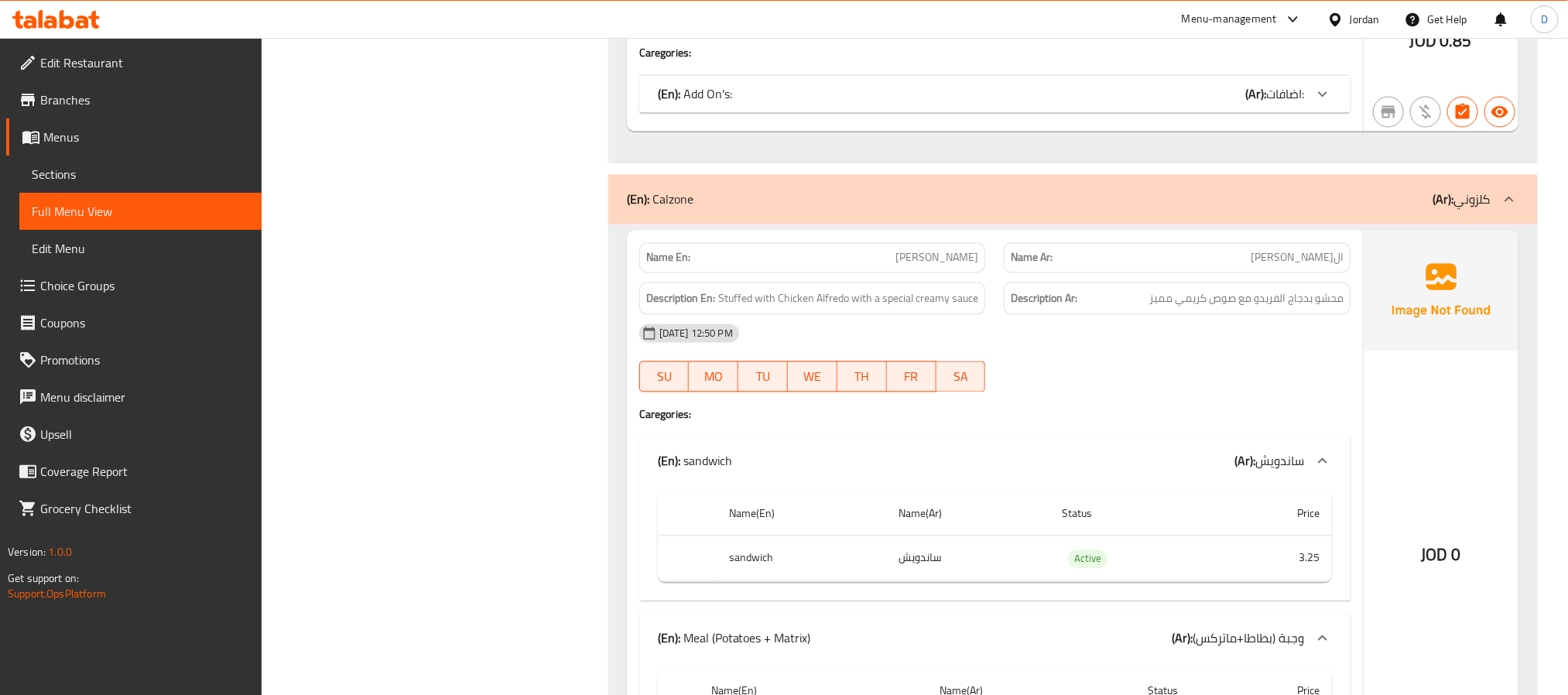
scroll to position [4717, 0]
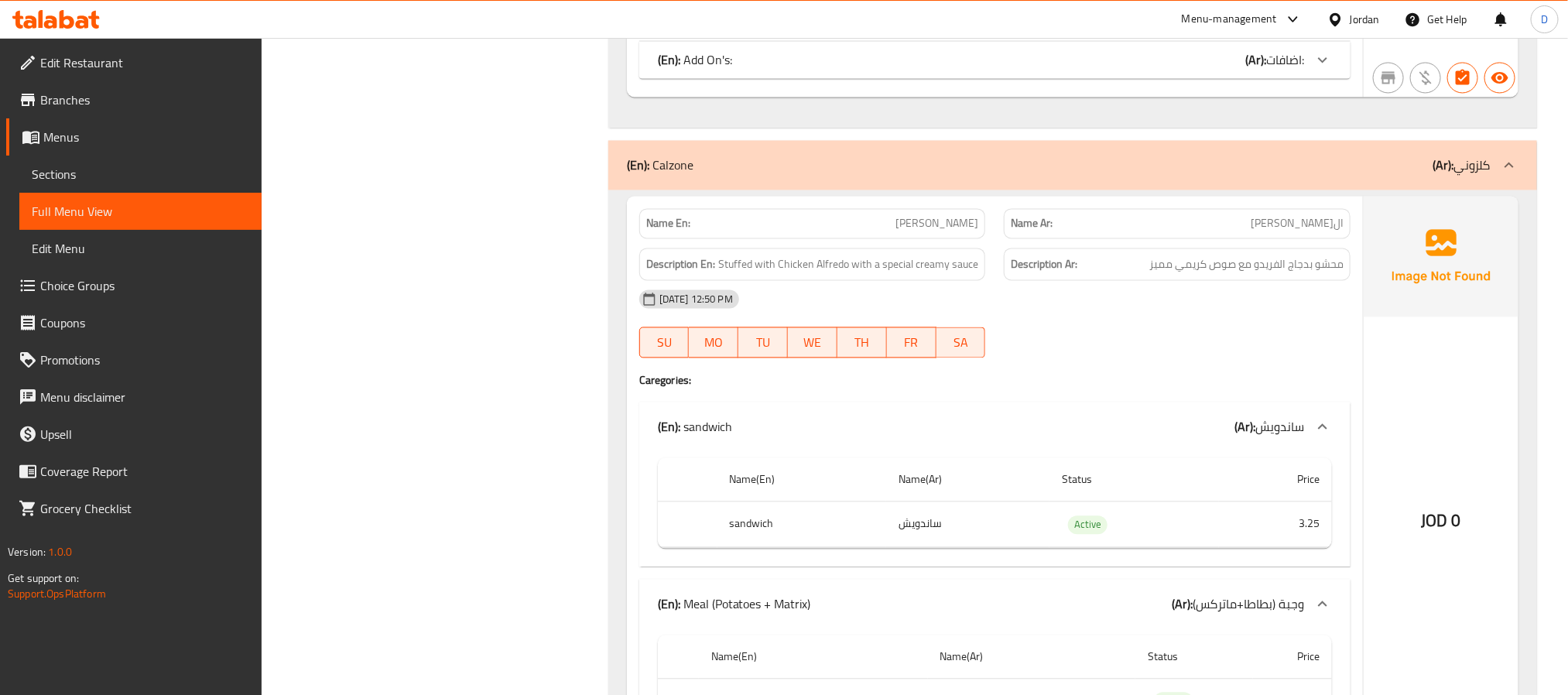
click at [676, 231] on strong "Name En:" at bounding box center [668, 223] width 44 height 16
click at [675, 231] on strong "Name En:" at bounding box center [668, 223] width 44 height 16
copy strong "Name En:"
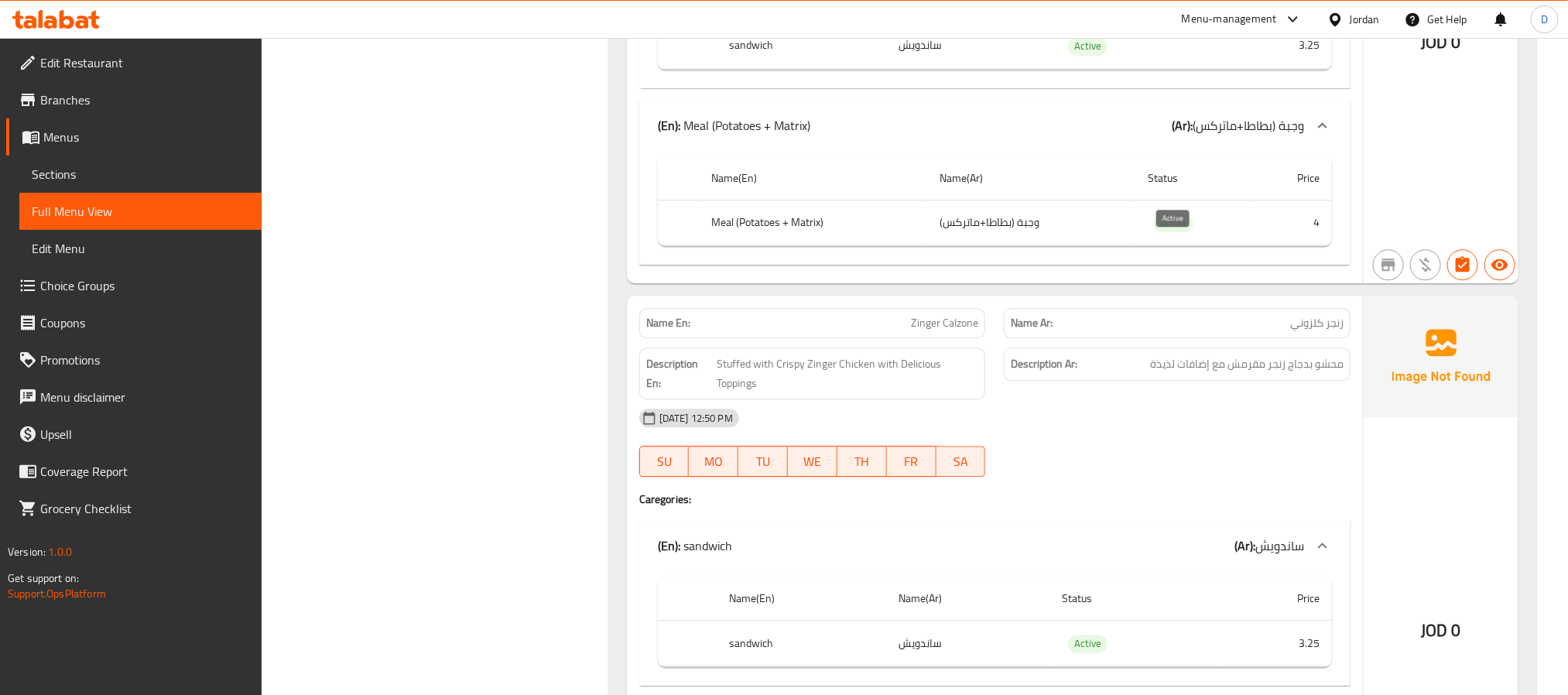
click at [1171, 232] on span "Active" at bounding box center [1174, 223] width 40 height 18
copy span "Active"
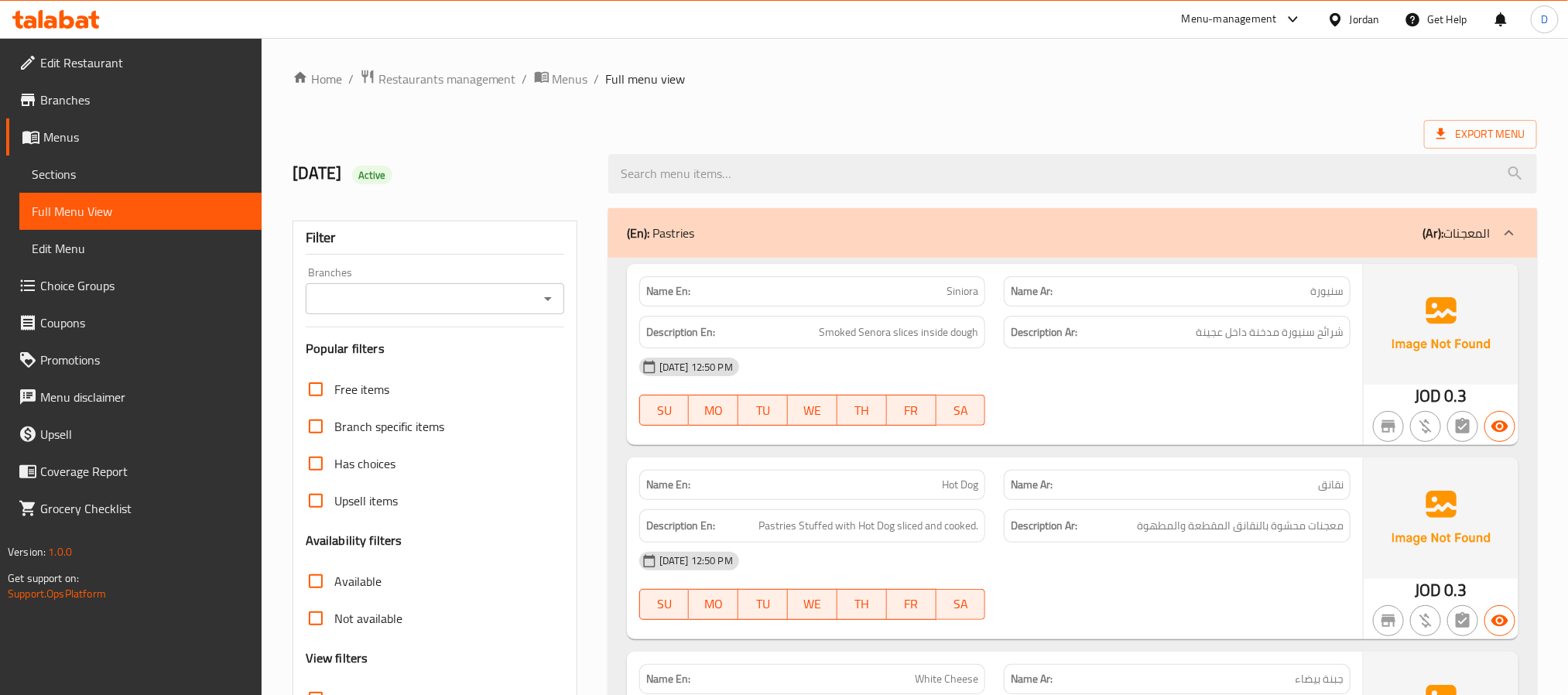
click at [151, 173] on span "Sections" at bounding box center [140, 174] width 218 height 19
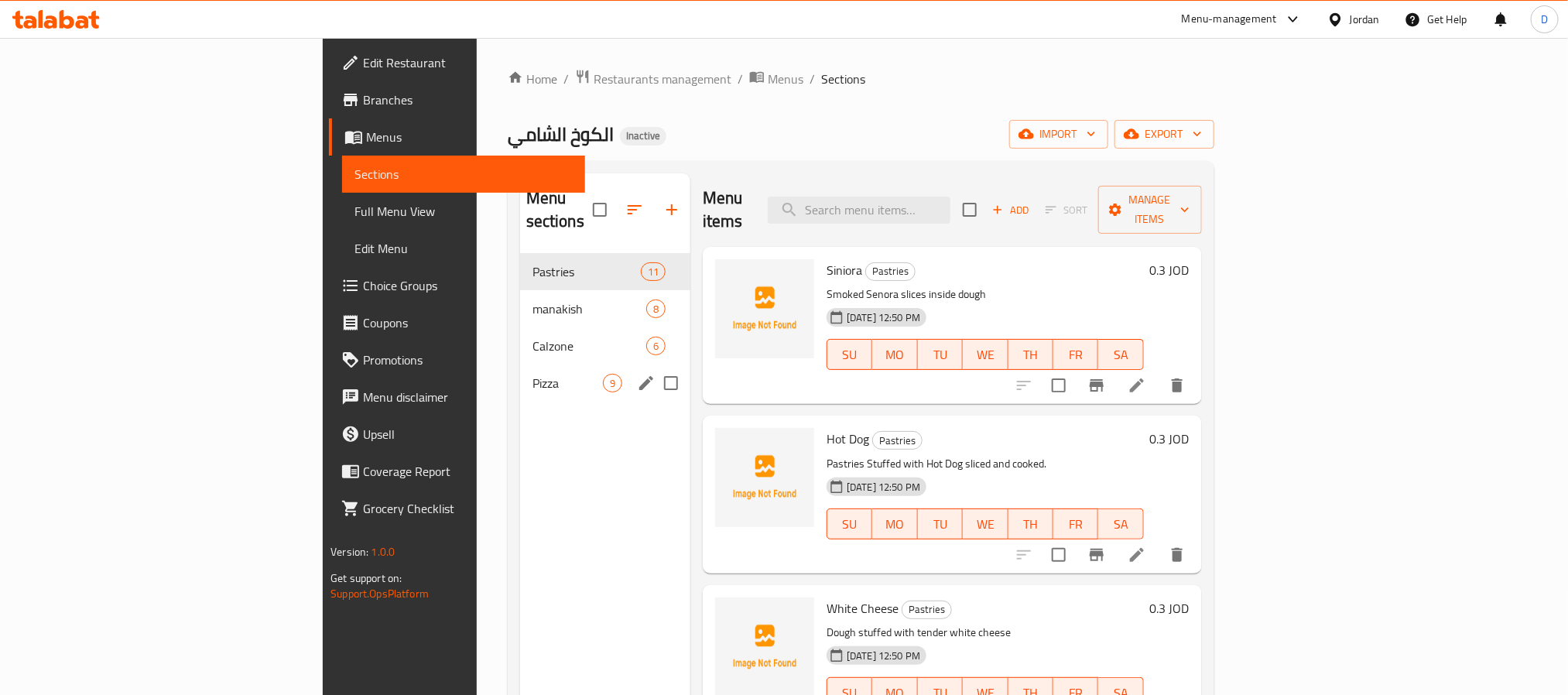
click at [533, 374] on span "Pizza" at bounding box center [568, 383] width 71 height 19
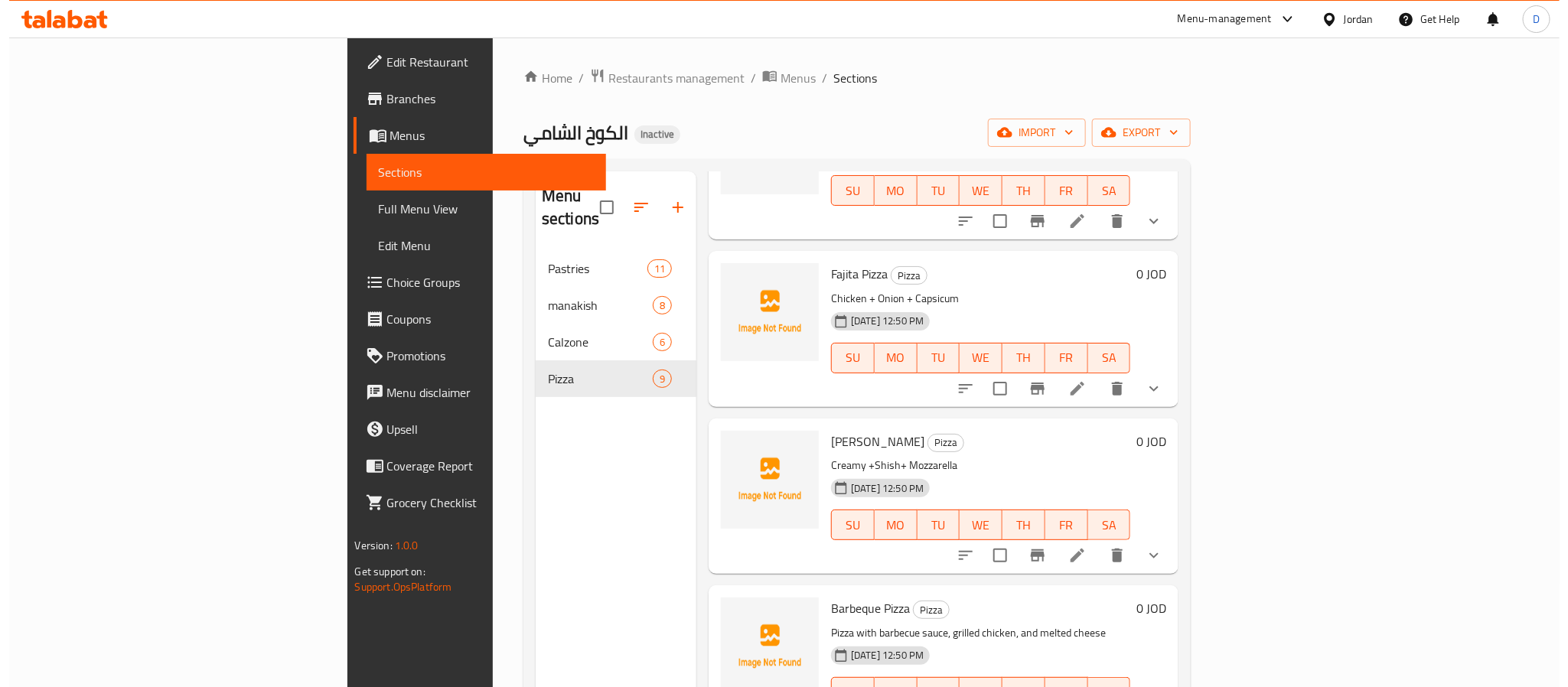
scroll to position [854, 0]
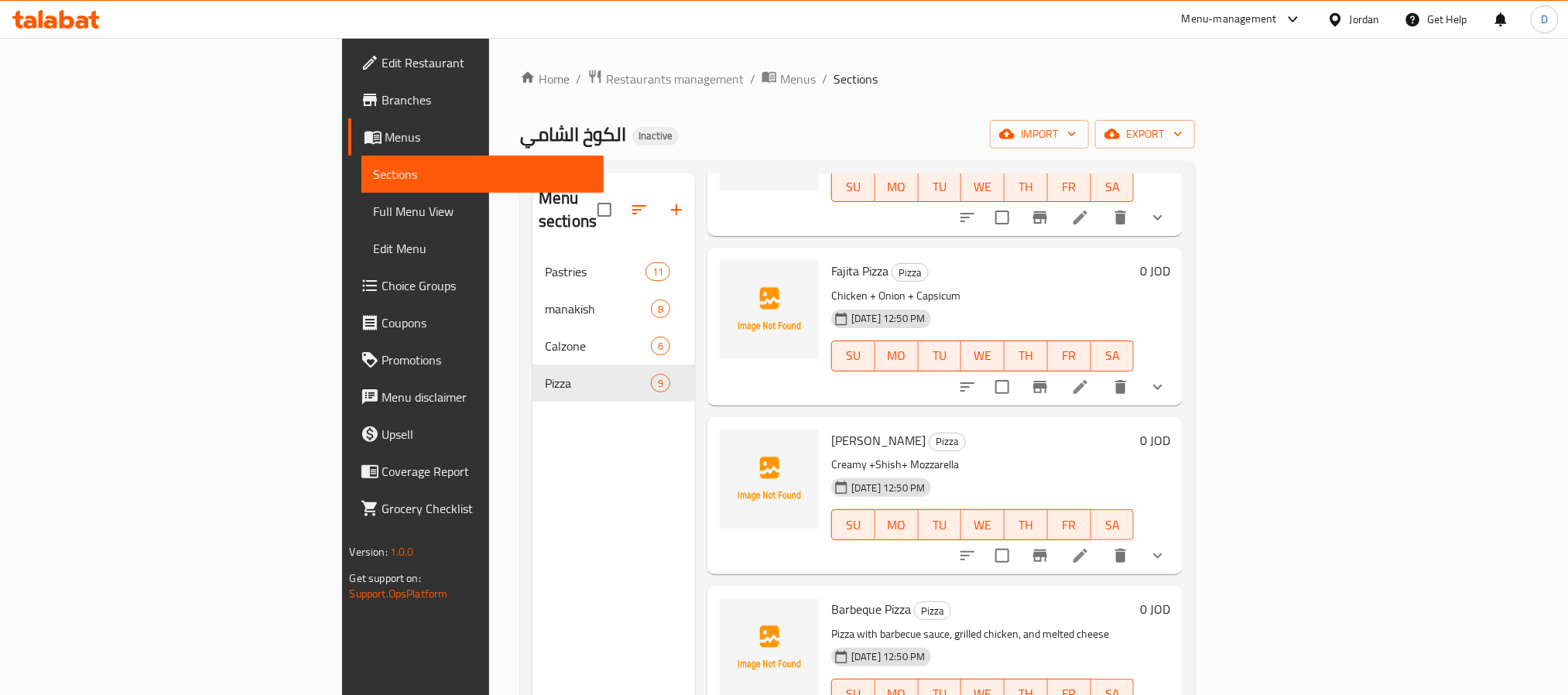
click at [1090, 547] on icon at bounding box center [1080, 556] width 19 height 19
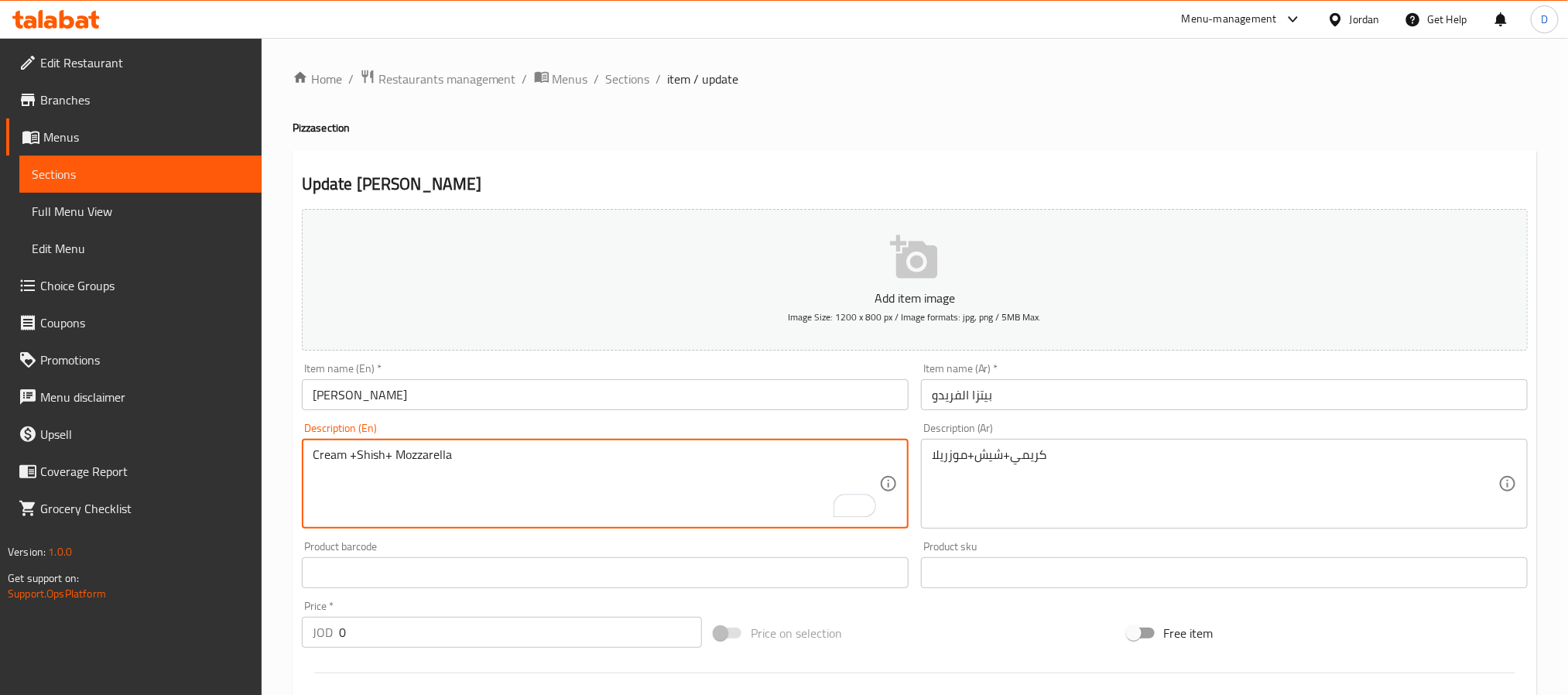
type textarea "Cream +Shish+ Mozzarella"
drag, startPoint x: 1006, startPoint y: 456, endPoint x: 1019, endPoint y: 472, distance: 20.6
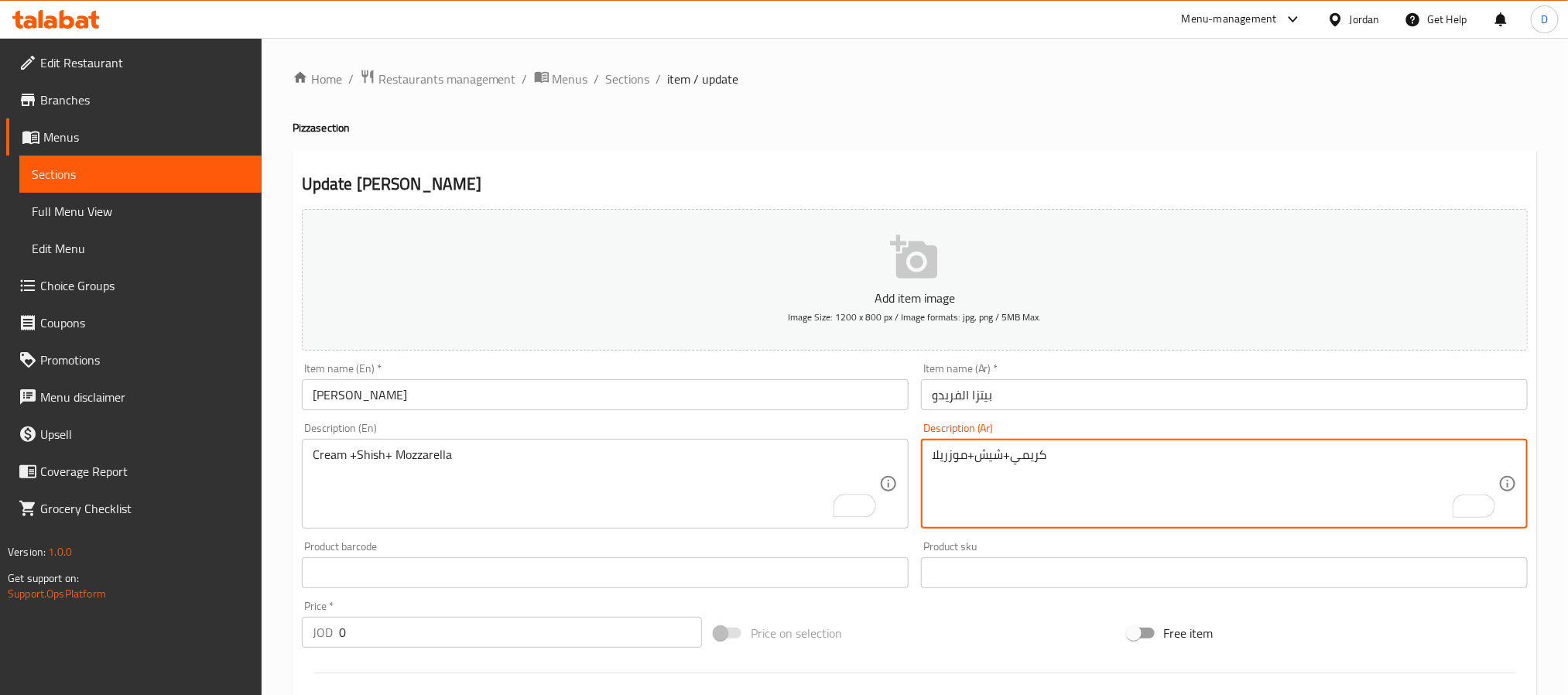
click at [1009, 462] on textarea "كريمي+شيش+موزريلا" at bounding box center [1215, 483] width 567 height 73
click at [1011, 460] on textarea "كريمي+شيش+موزريلا" at bounding box center [1215, 483] width 567 height 73
click at [1055, 460] on textarea "كريمي+شيش+موزريلا" at bounding box center [1215, 483] width 567 height 73
click at [1010, 466] on textarea "كريمي+شيش+موزريلا" at bounding box center [1215, 483] width 567 height 73
type textarea "كريمة+شيش+موزريلا"
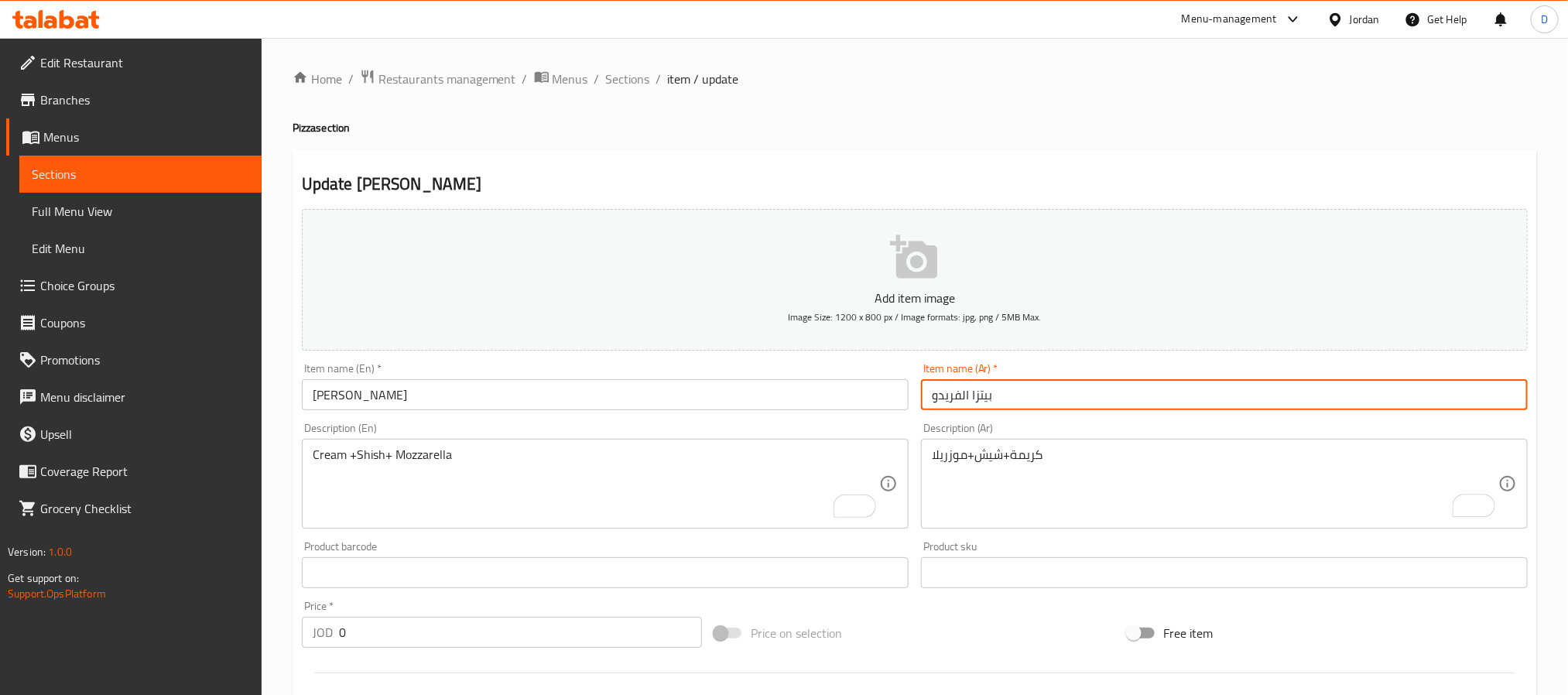
click at [1045, 402] on input "بيتزا الفريدو" at bounding box center [1225, 394] width 607 height 31
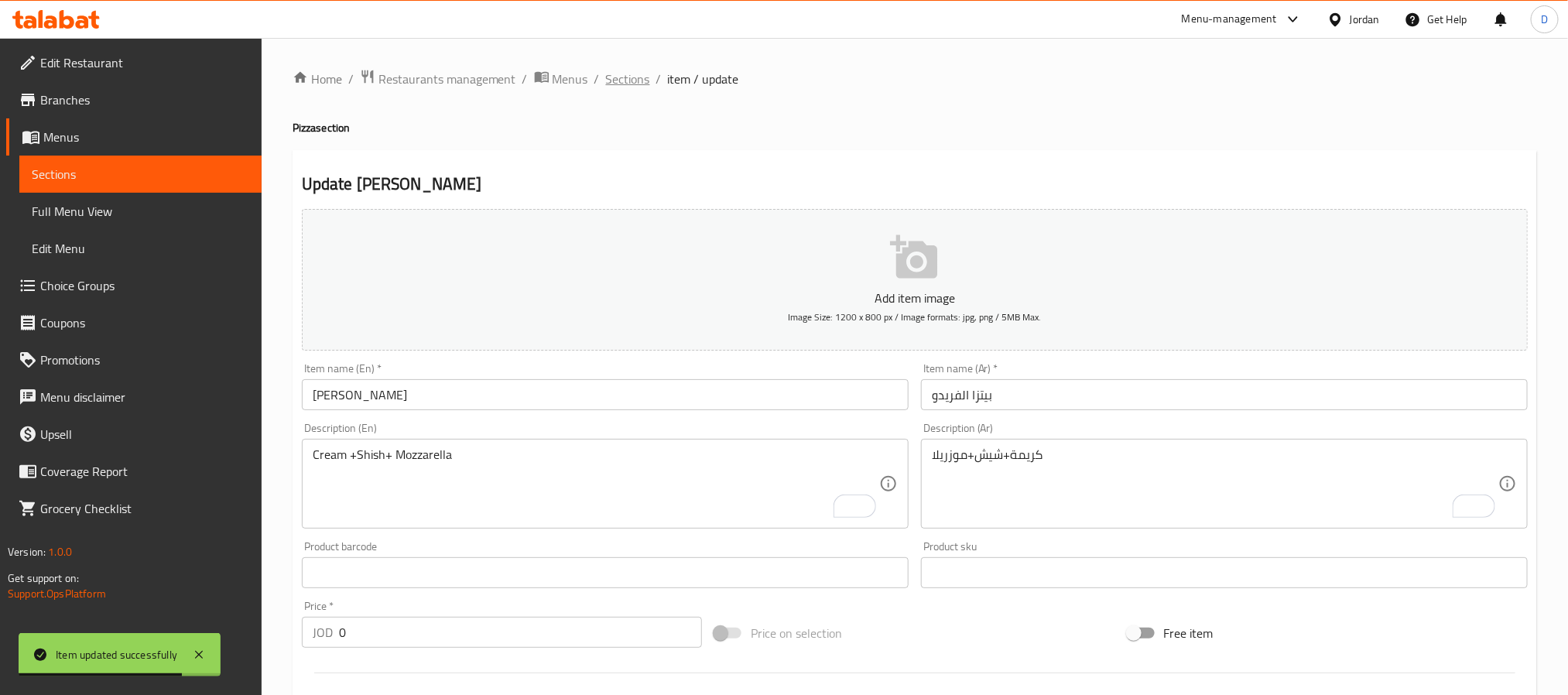
click at [648, 82] on span "Sections" at bounding box center [628, 78] width 44 height 19
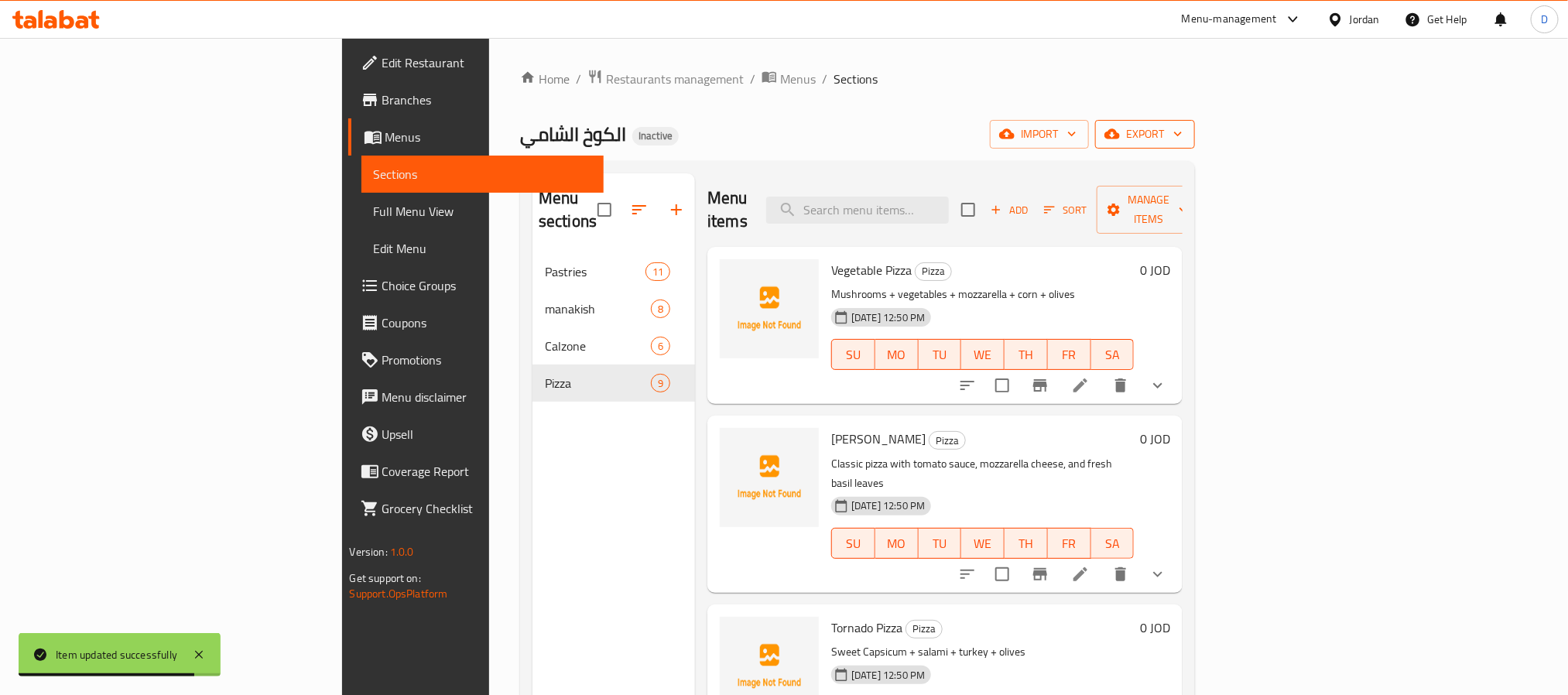
click at [1183, 136] on span "export" at bounding box center [1145, 134] width 75 height 19
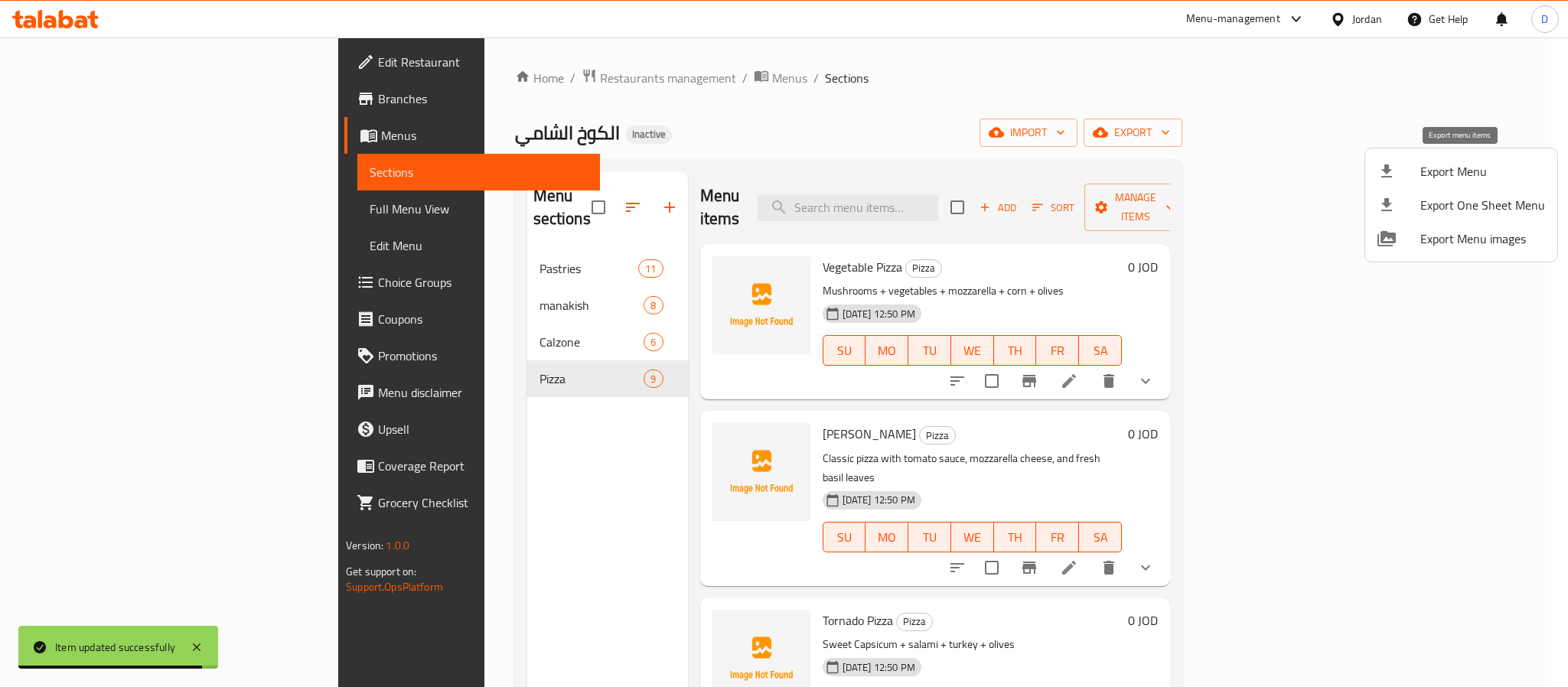
click at [1465, 166] on span "Export Menu" at bounding box center [1482, 171] width 125 height 18
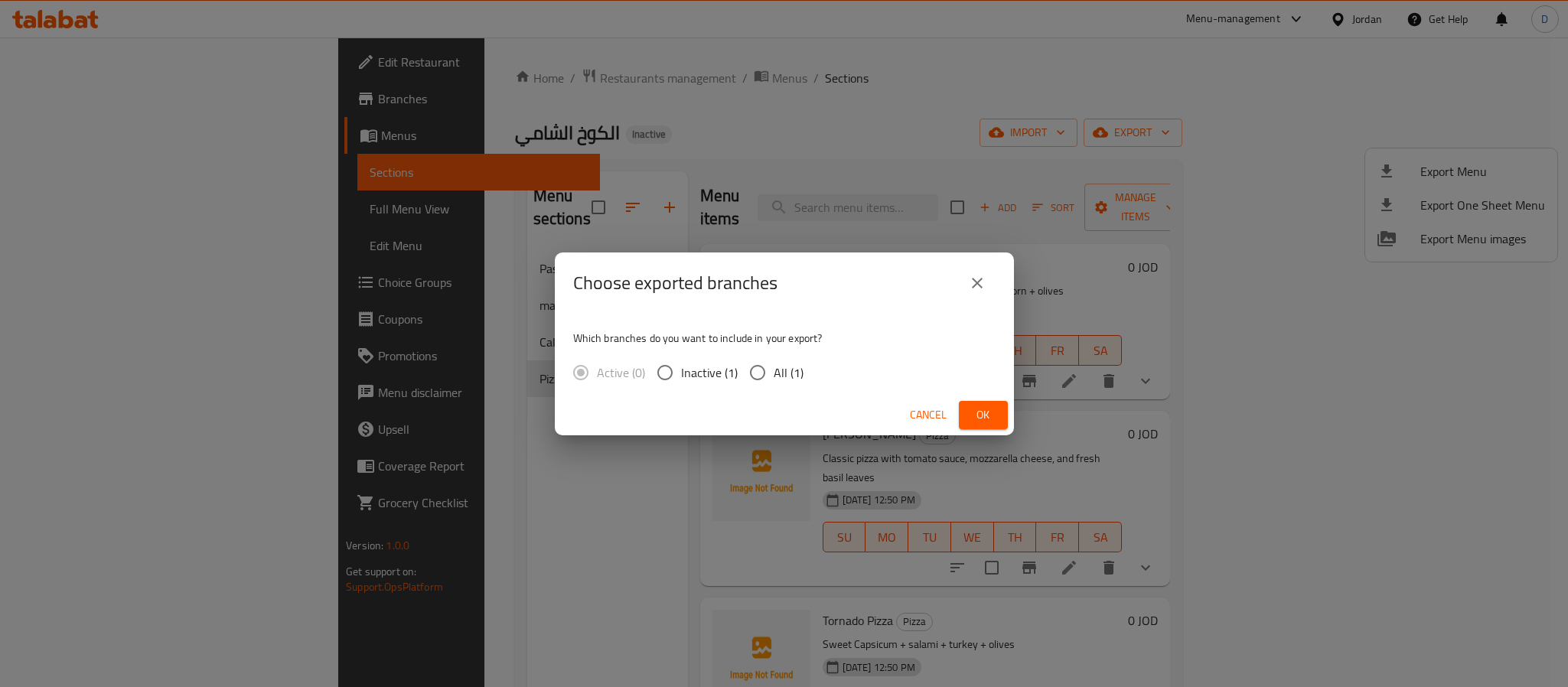
click at [988, 409] on span "Ok" at bounding box center [983, 415] width 24 height 19
